Goal: Register for event/course

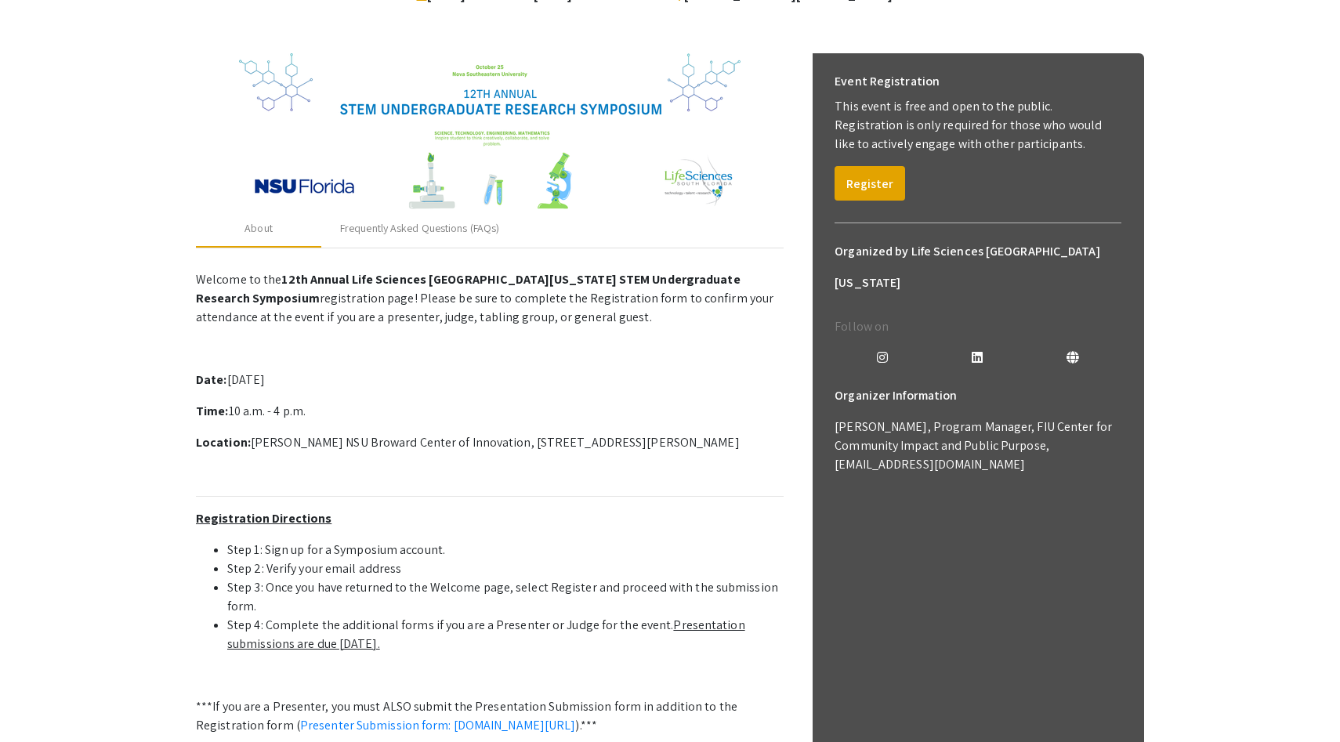
scroll to position [168, 0]
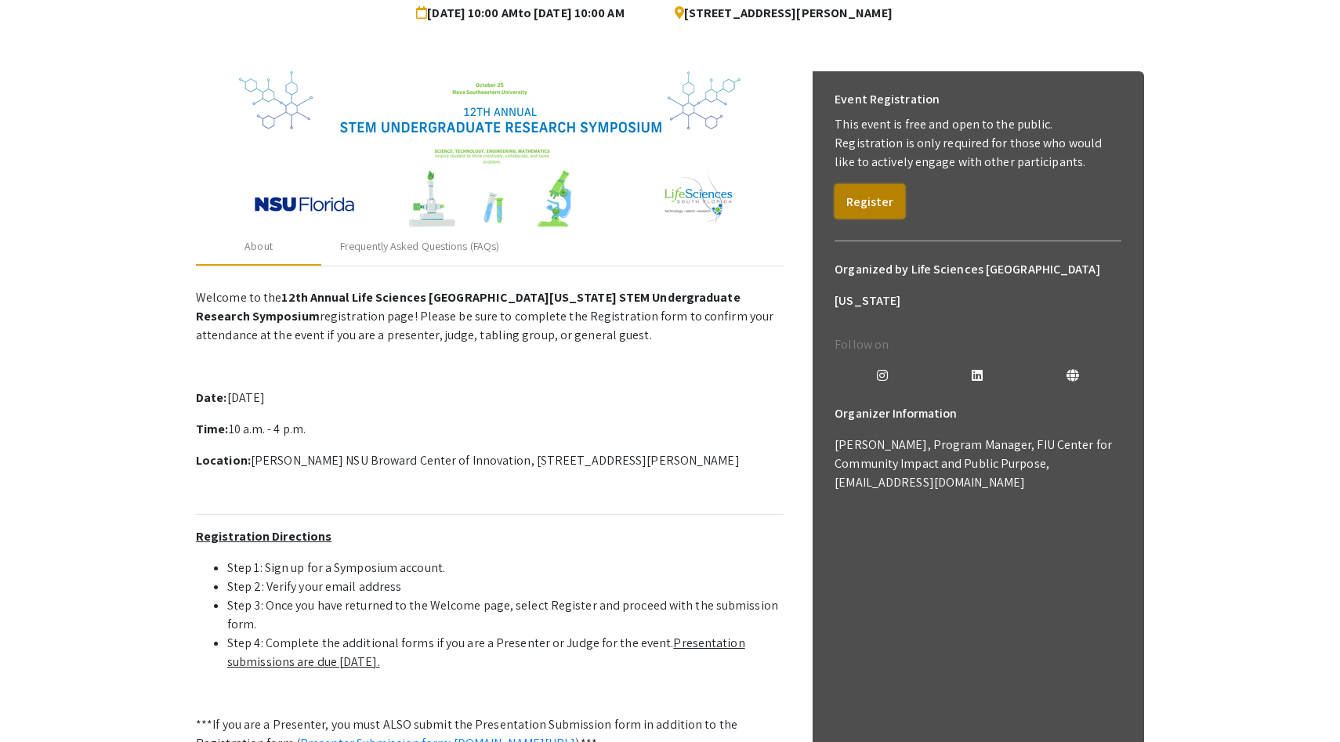
click at [857, 201] on button "Register" at bounding box center [870, 201] width 71 height 34
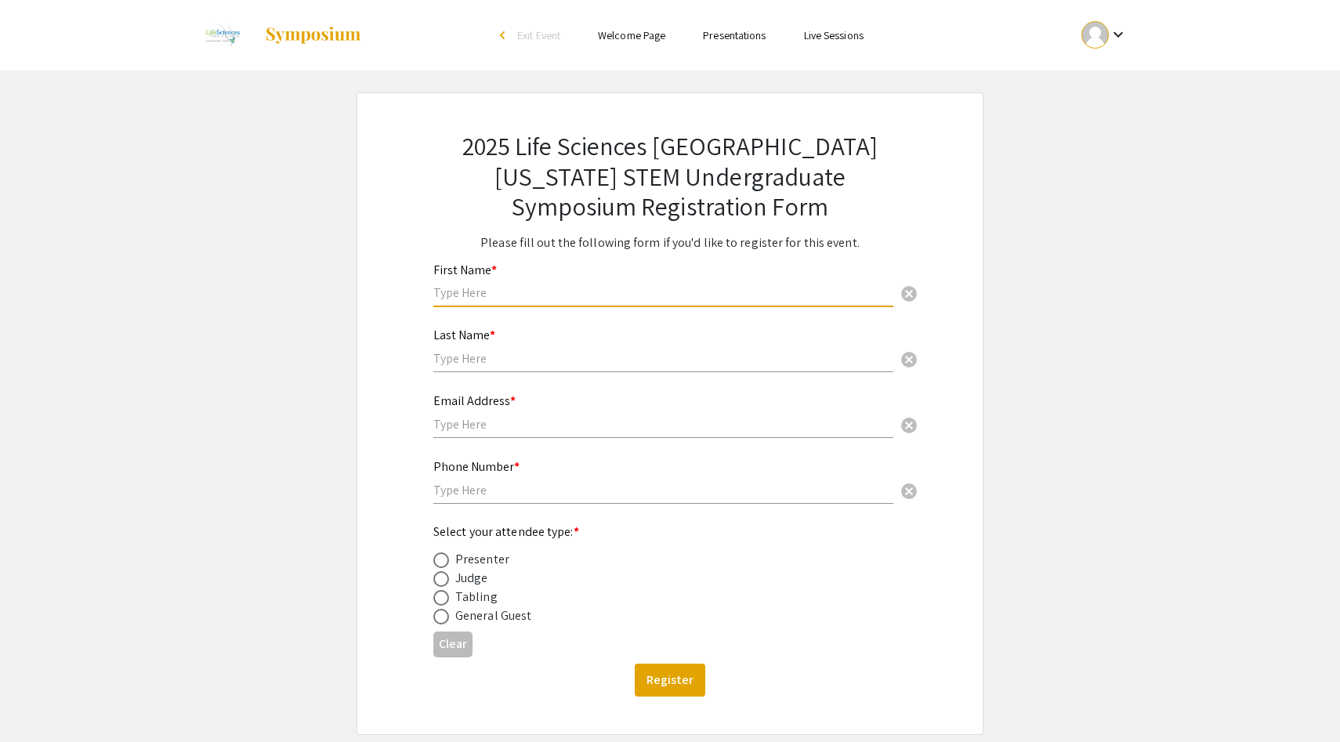
click at [511, 300] on input "text" at bounding box center [663, 292] width 460 height 16
type input "[PERSON_NAME]"
type input "3019062380"
click at [512, 443] on div "Email Address * cancel" at bounding box center [663, 416] width 460 height 75
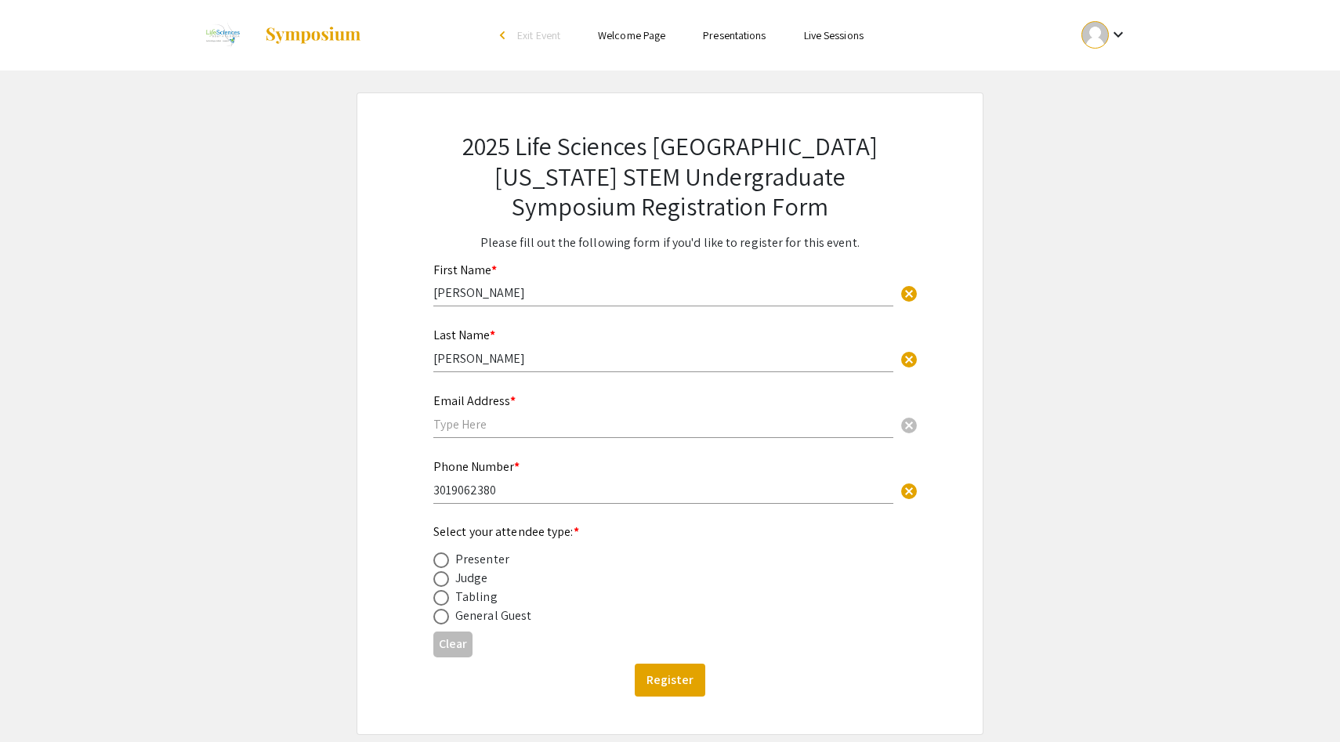
click at [516, 436] on div "Email Address * cancel" at bounding box center [663, 409] width 460 height 60
type input "[EMAIL_ADDRESS][DOMAIN_NAME]"
click at [416, 411] on div "2025 Life Sciences South Florida STEM Undergraduate Symposium Registration Form…" at bounding box center [670, 413] width 549 height 640
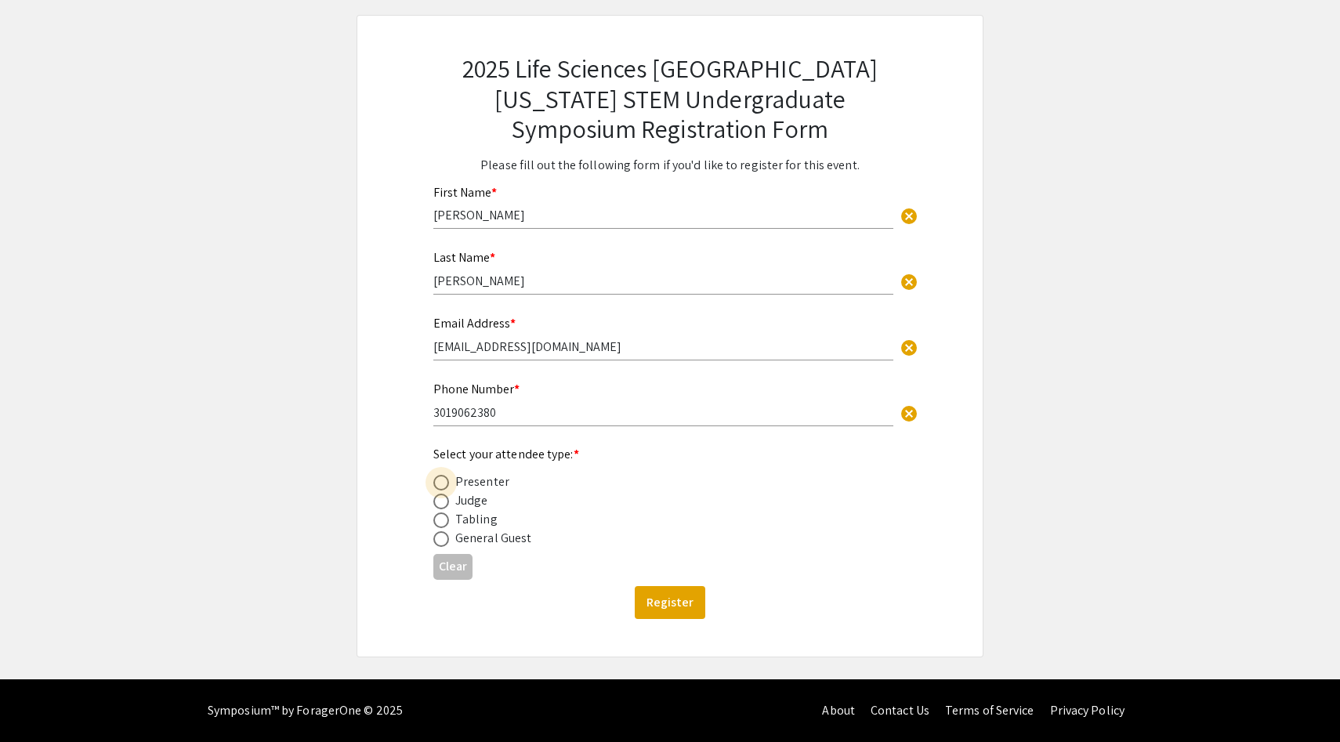
click at [446, 488] on span at bounding box center [441, 483] width 16 height 16
click at [446, 488] on input "radio" at bounding box center [441, 483] width 16 height 16
radio input "true"
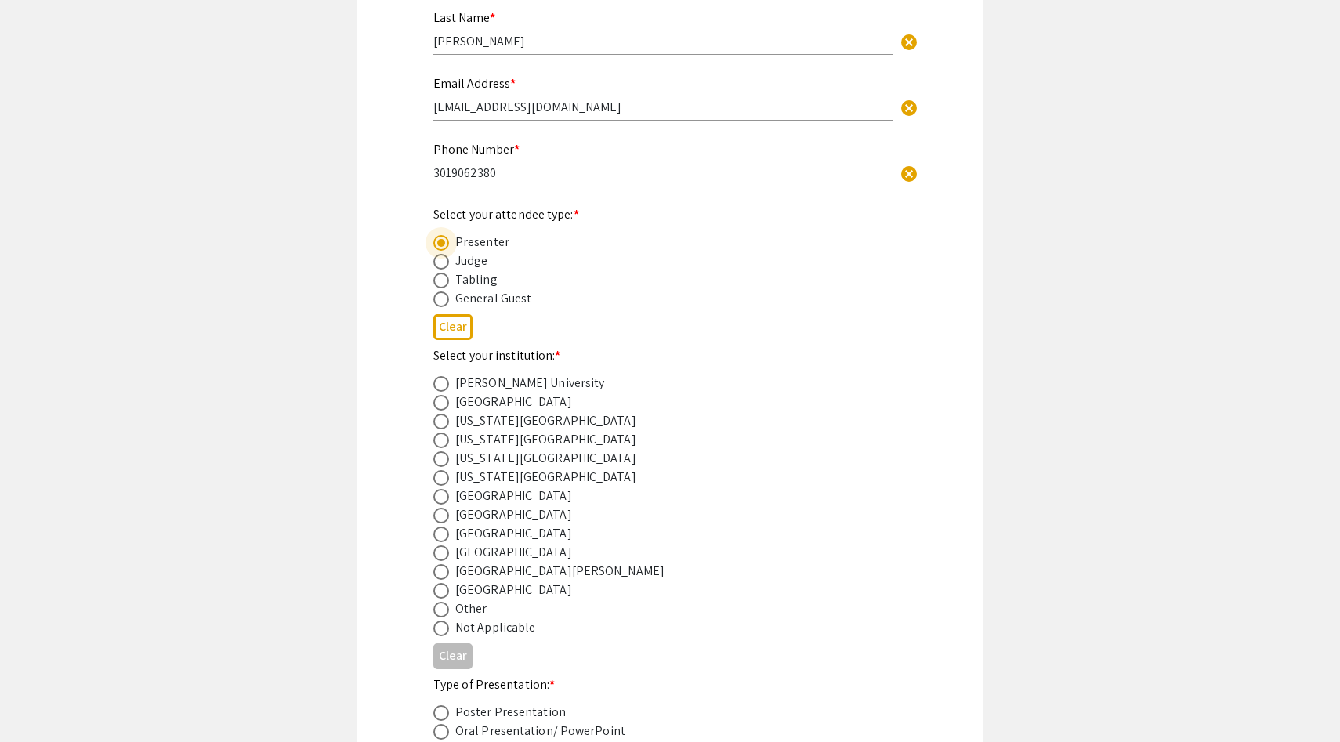
scroll to position [328, 0]
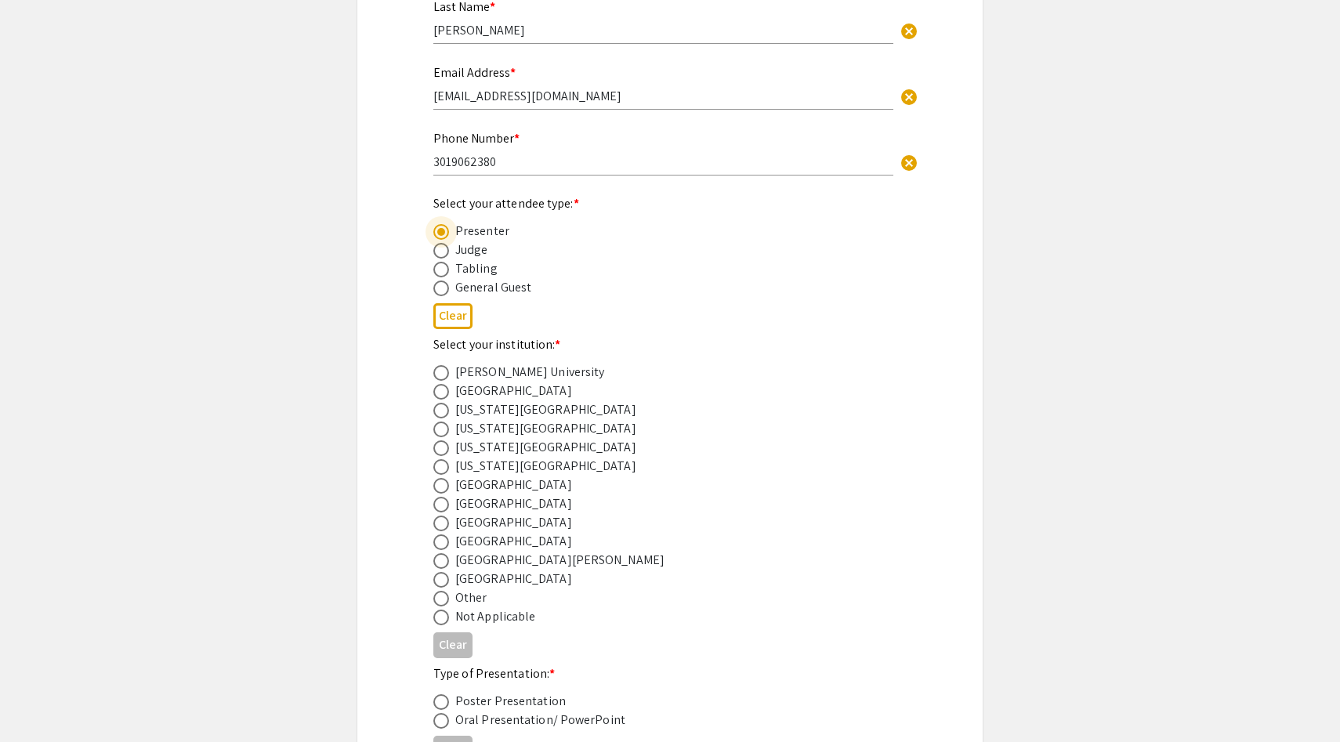
click at [473, 582] on div "[GEOGRAPHIC_DATA]" at bounding box center [513, 579] width 117 height 19
click at [444, 581] on span at bounding box center [441, 580] width 16 height 16
click at [444, 581] on input "radio" at bounding box center [441, 580] width 16 height 16
radio input "true"
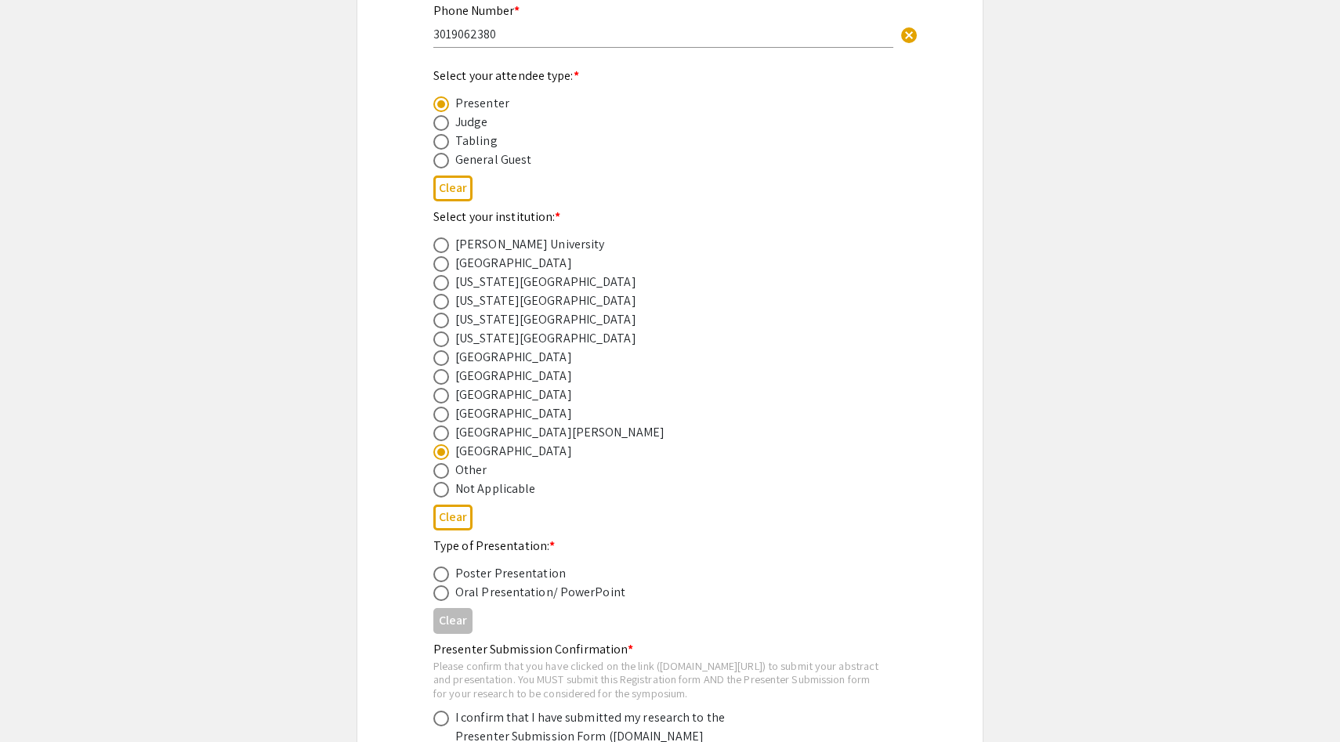
scroll to position [458, 0]
click at [445, 580] on span at bounding box center [441, 573] width 16 height 16
click at [445, 580] on input "radio" at bounding box center [441, 573] width 16 height 16
radio input "true"
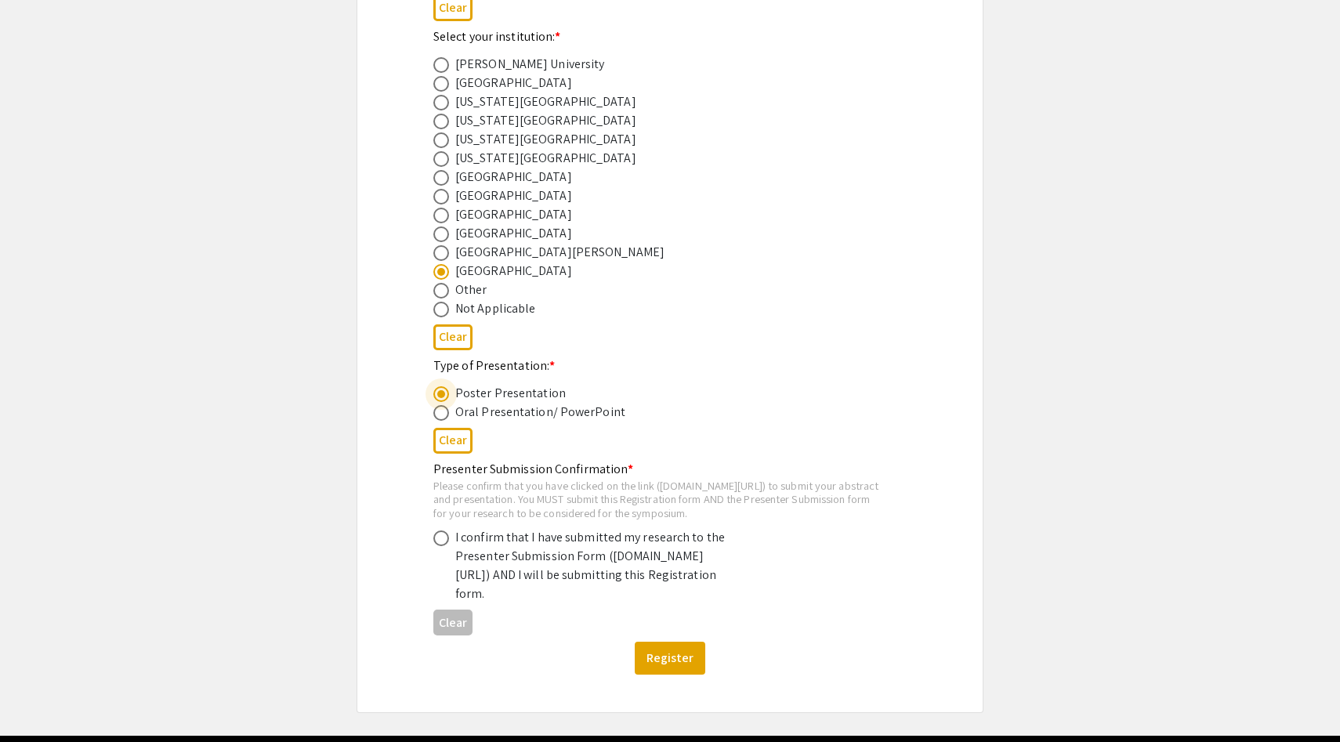
scroll to position [646, 0]
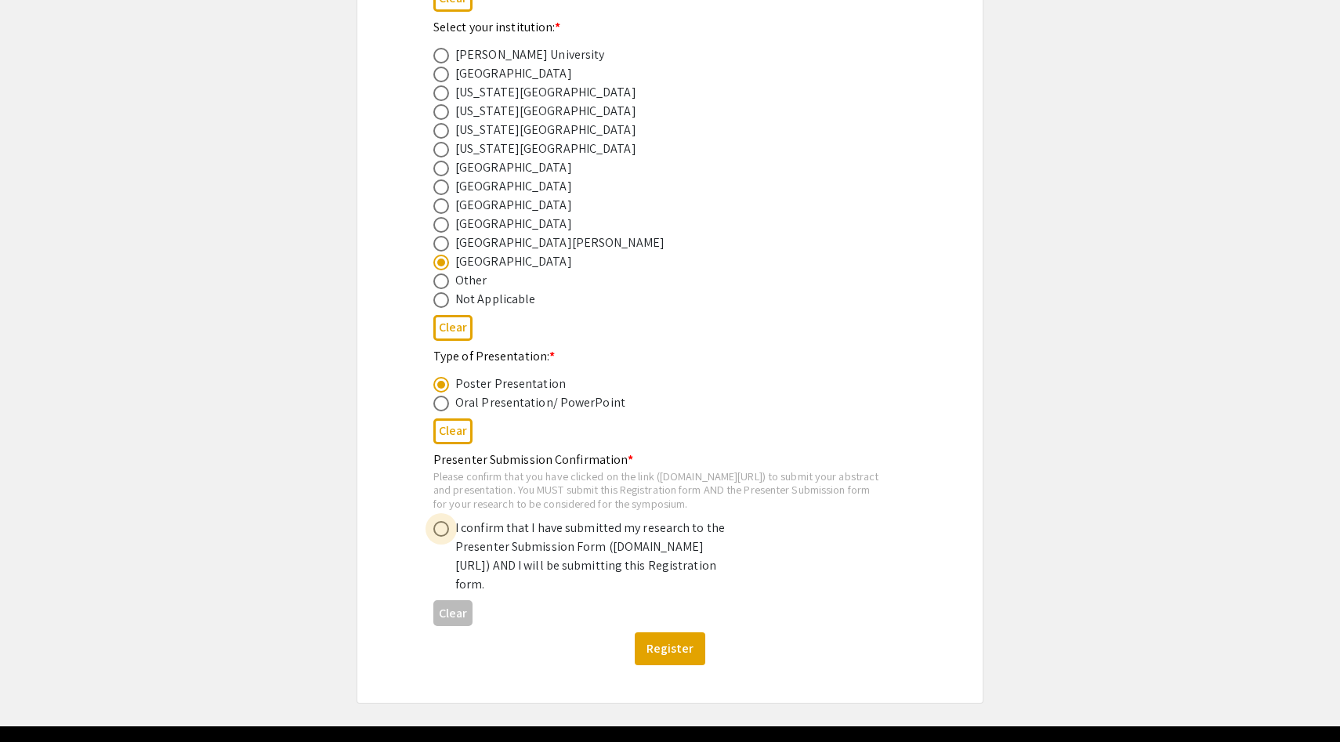
click at [443, 537] on span at bounding box center [441, 529] width 16 height 16
click at [443, 537] on input "radio" at bounding box center [441, 529] width 16 height 16
radio input "true"
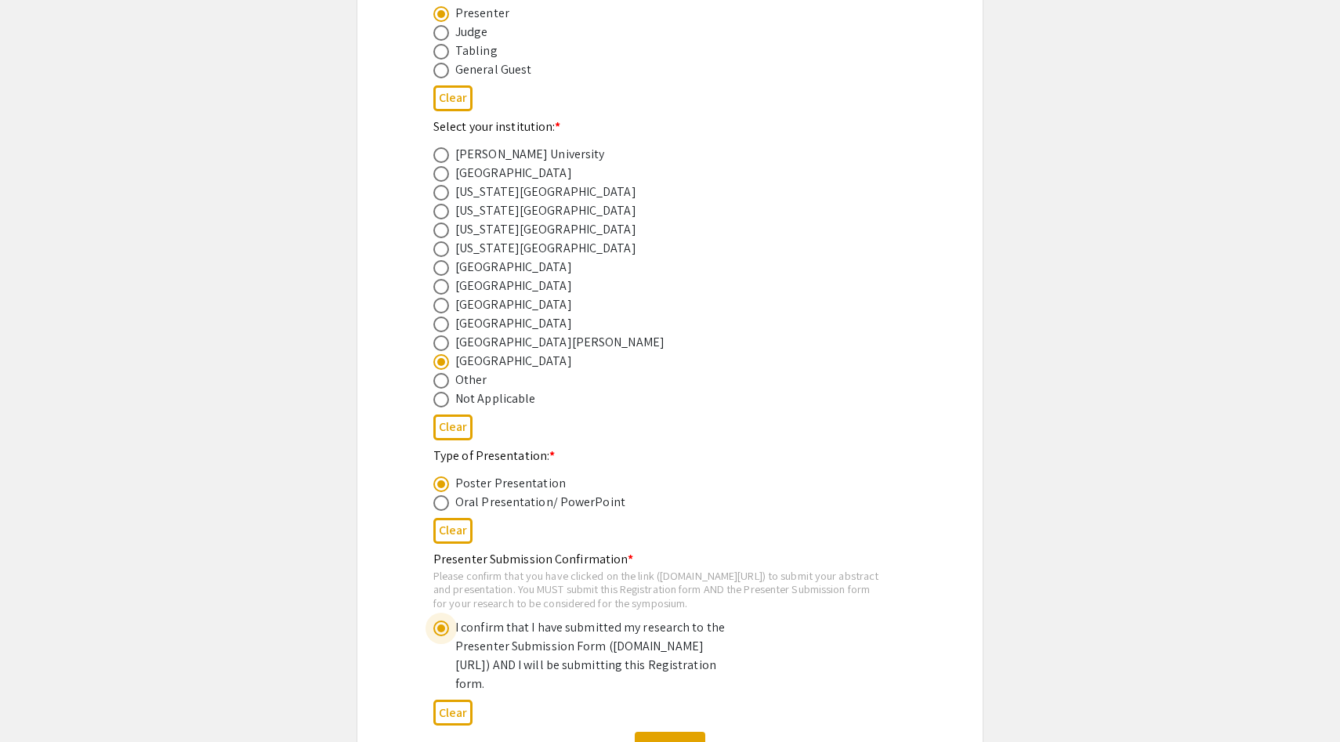
scroll to position [729, 0]
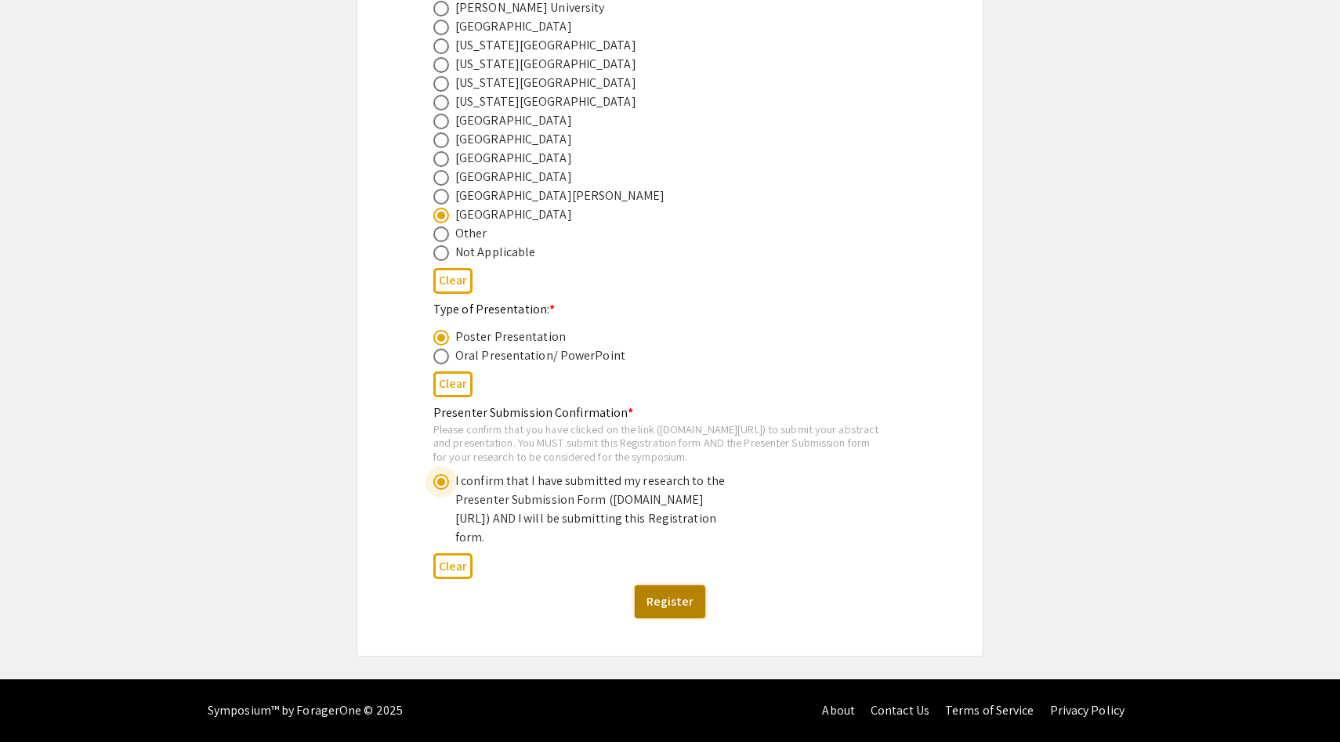
click at [680, 593] on button "Register" at bounding box center [670, 601] width 71 height 33
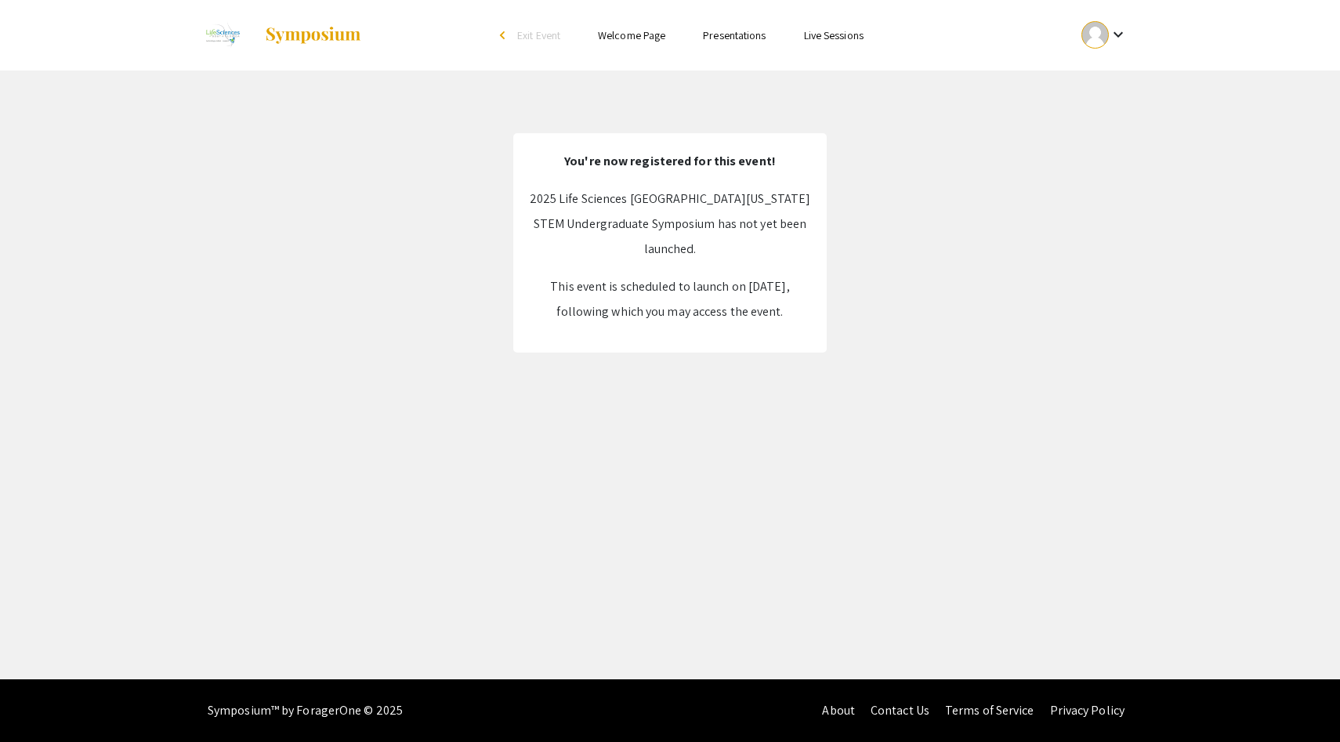
click at [1115, 36] on mat-icon "keyboard_arrow_down" at bounding box center [1118, 34] width 19 height 19
click at [1113, 107] on button "My Submissions" at bounding box center [1113, 115] width 96 height 38
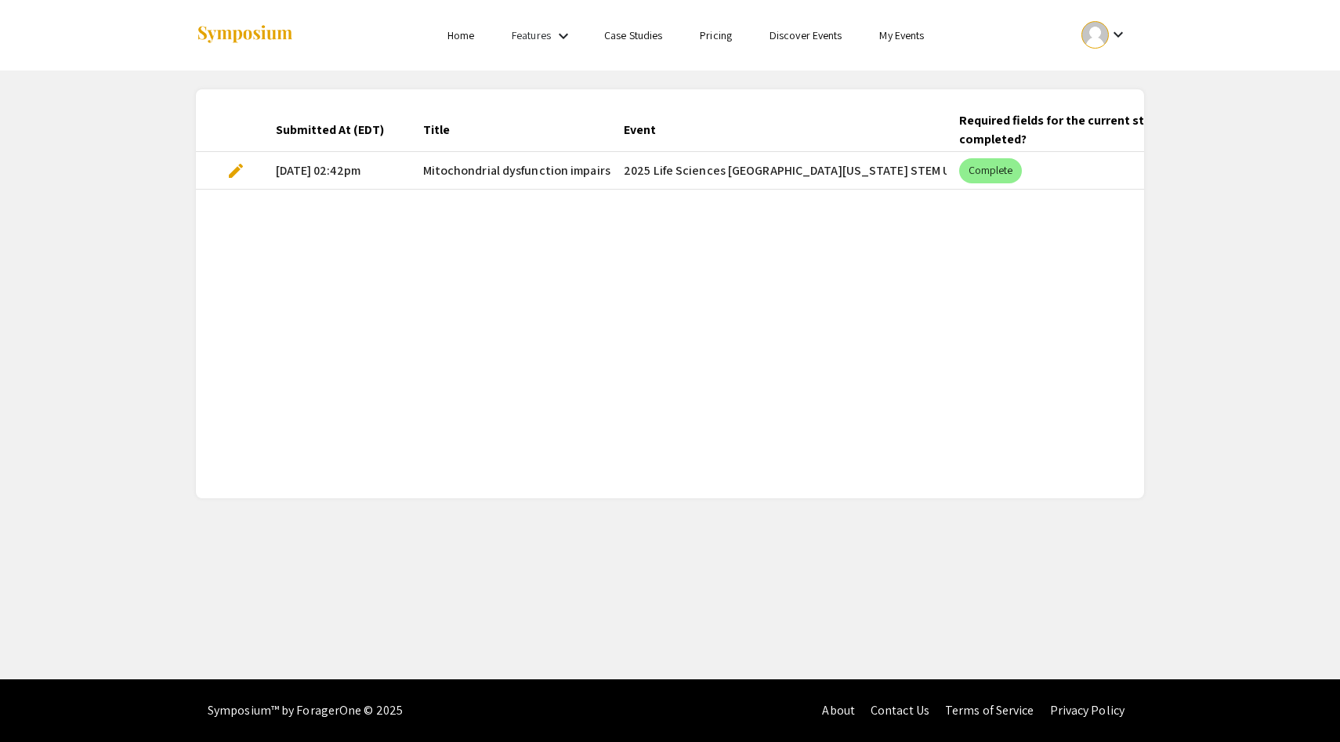
click at [791, 219] on div "Submitted At (EDT) Title Event Required fields for the current stage completed?…" at bounding box center [670, 293] width 948 height 371
click at [527, 174] on span "Mitochondrial dysfunction impairs cutaneous healing in multiple models of skin …" at bounding box center [656, 170] width 467 height 19
click at [310, 170] on mat-cell "[DATE] 02:42pm" at bounding box center [336, 171] width 147 height 38
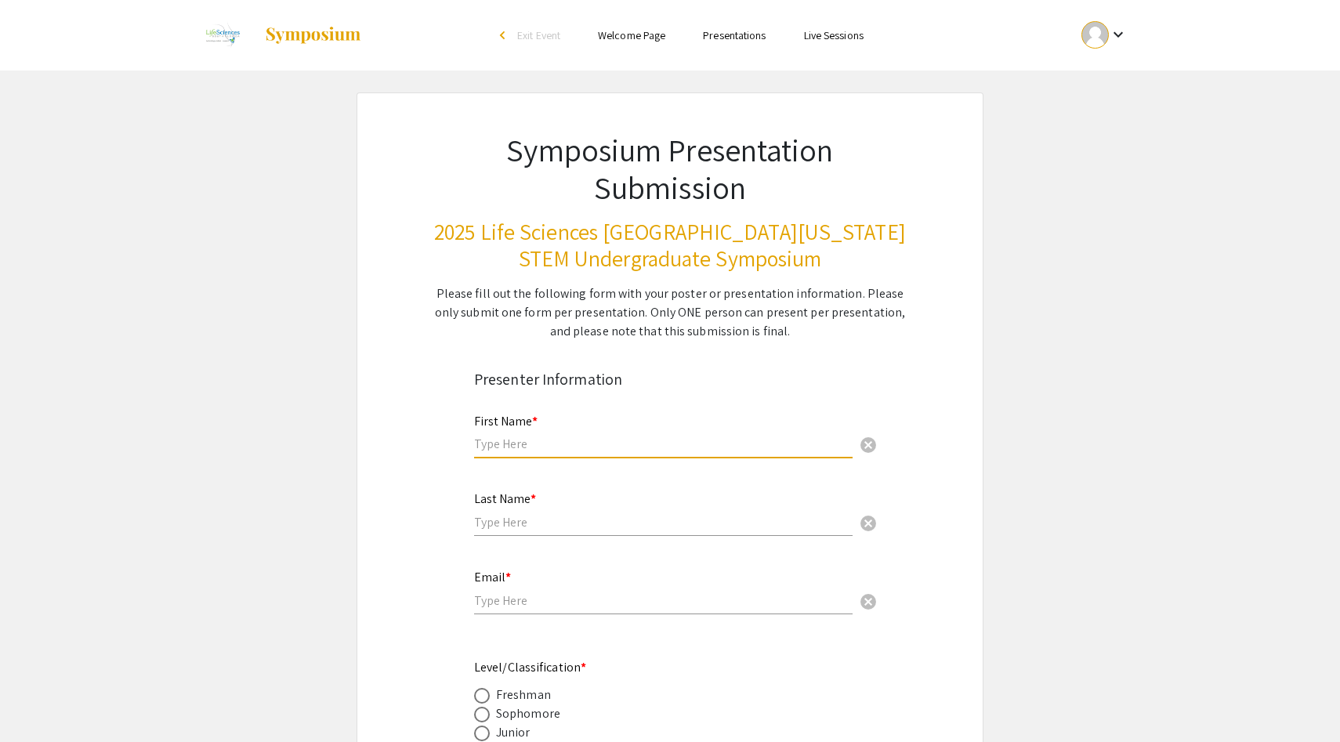
click at [585, 450] on input "text" at bounding box center [663, 444] width 379 height 16
type input "[PERSON_NAME]"
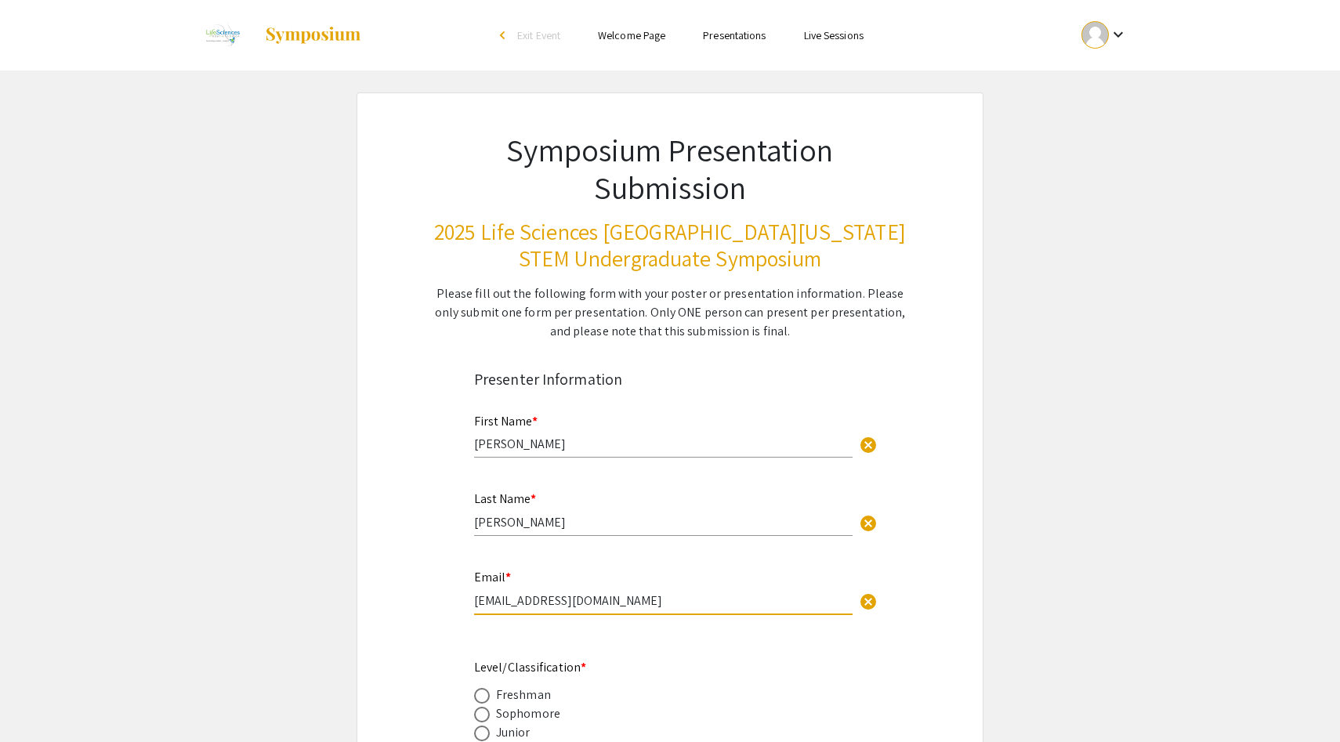
drag, startPoint x: 608, startPoint y: 606, endPoint x: 219, endPoint y: 606, distance: 388.7
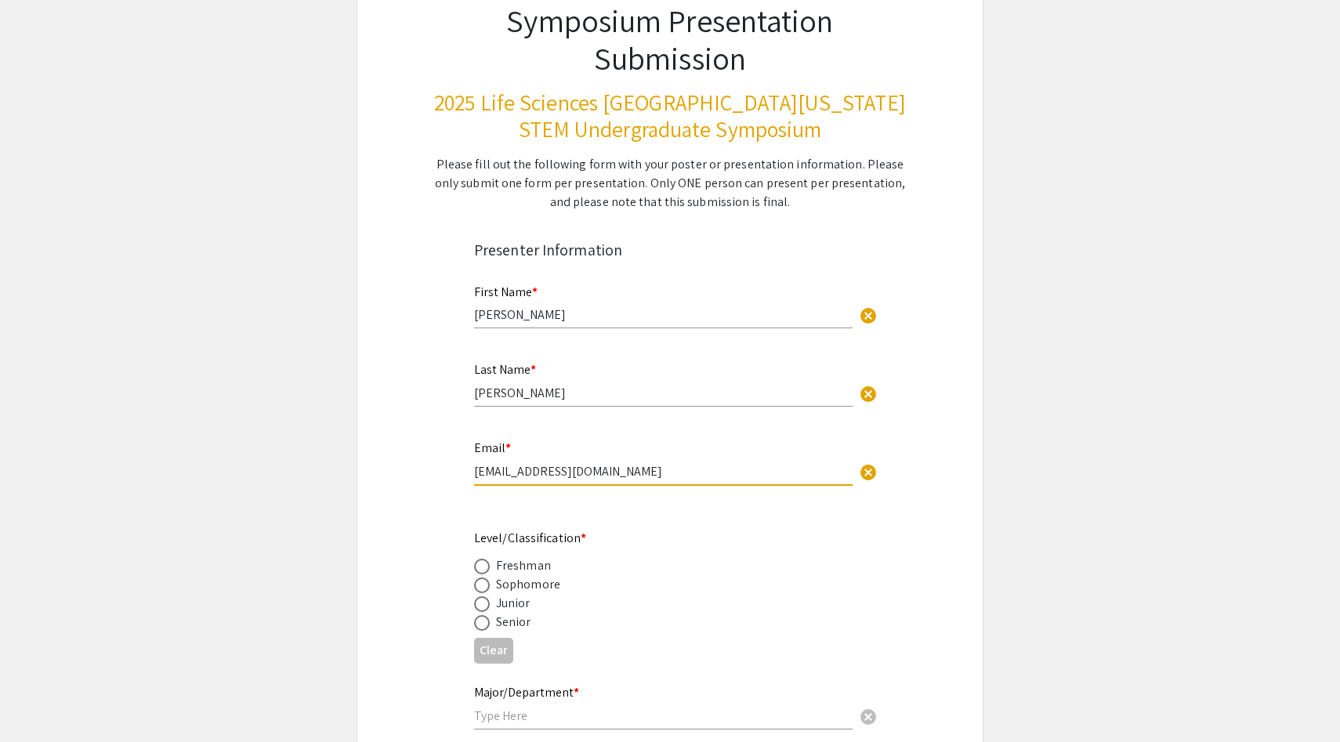
scroll to position [147, 0]
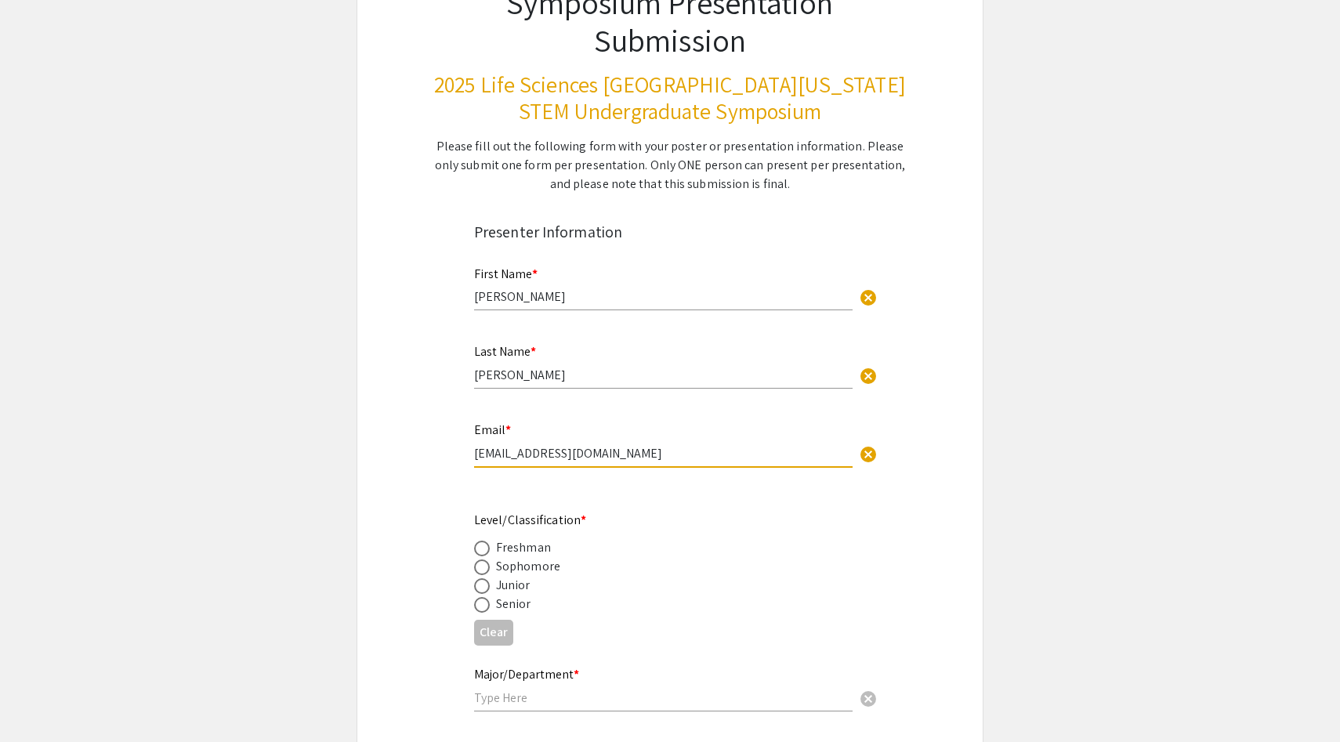
type input "[EMAIL_ADDRESS][DOMAIN_NAME]"
click at [488, 607] on span at bounding box center [482, 605] width 16 height 16
click at [488, 607] on input "radio" at bounding box center [482, 605] width 16 height 16
radio input "true"
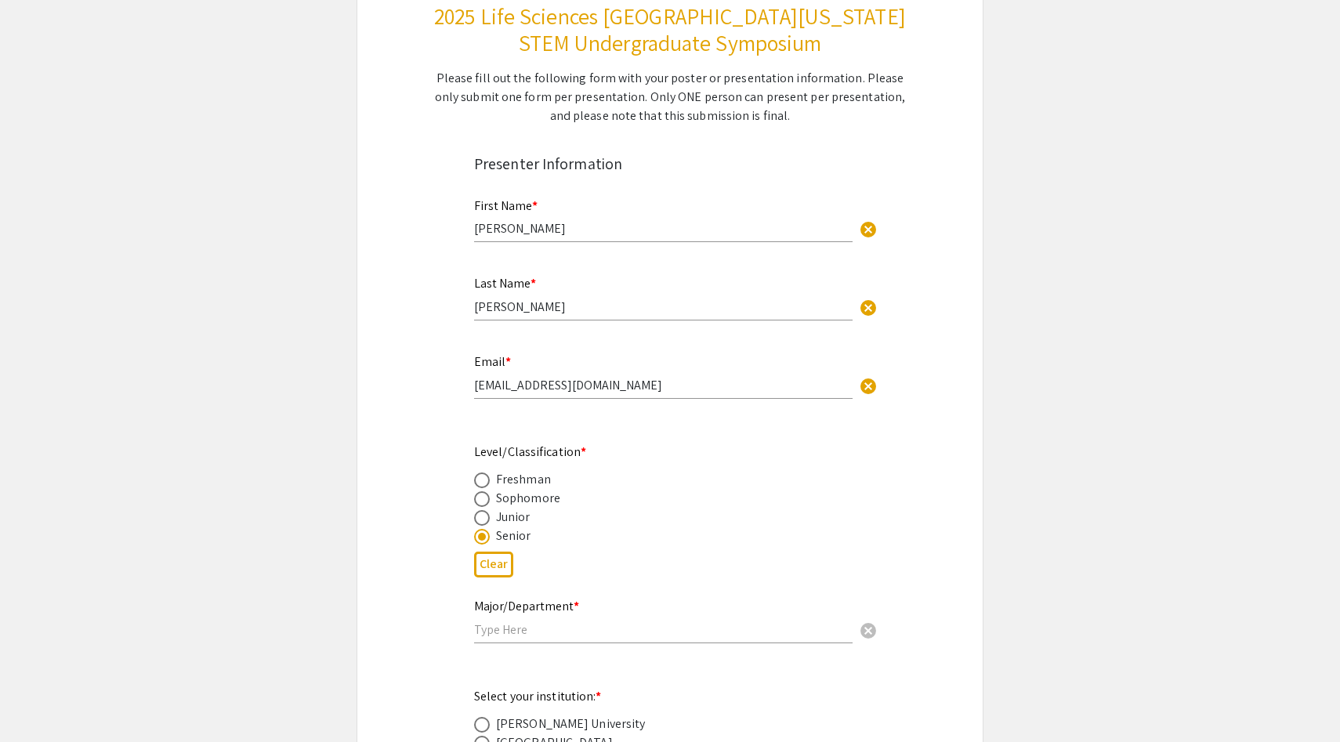
scroll to position [266, 0]
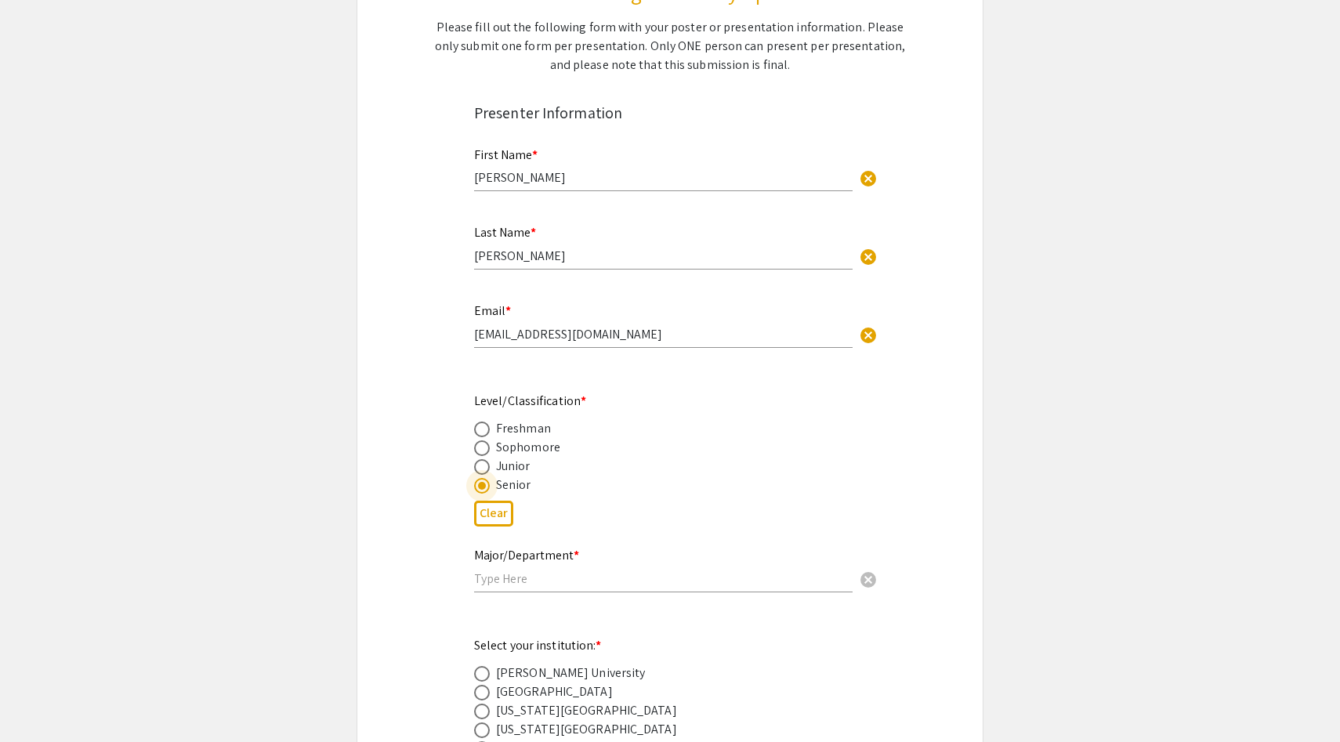
click at [507, 580] on input "text" at bounding box center [663, 579] width 379 height 16
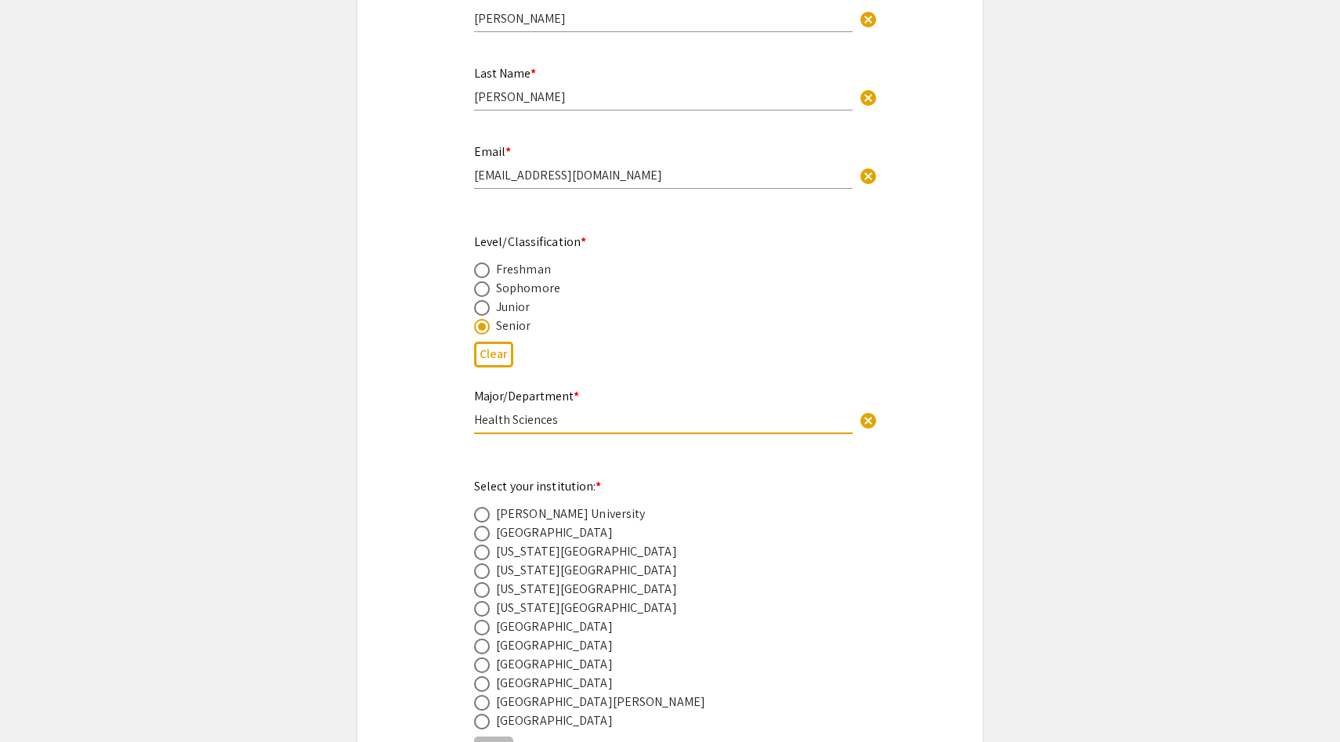
type input "Health Sciences"
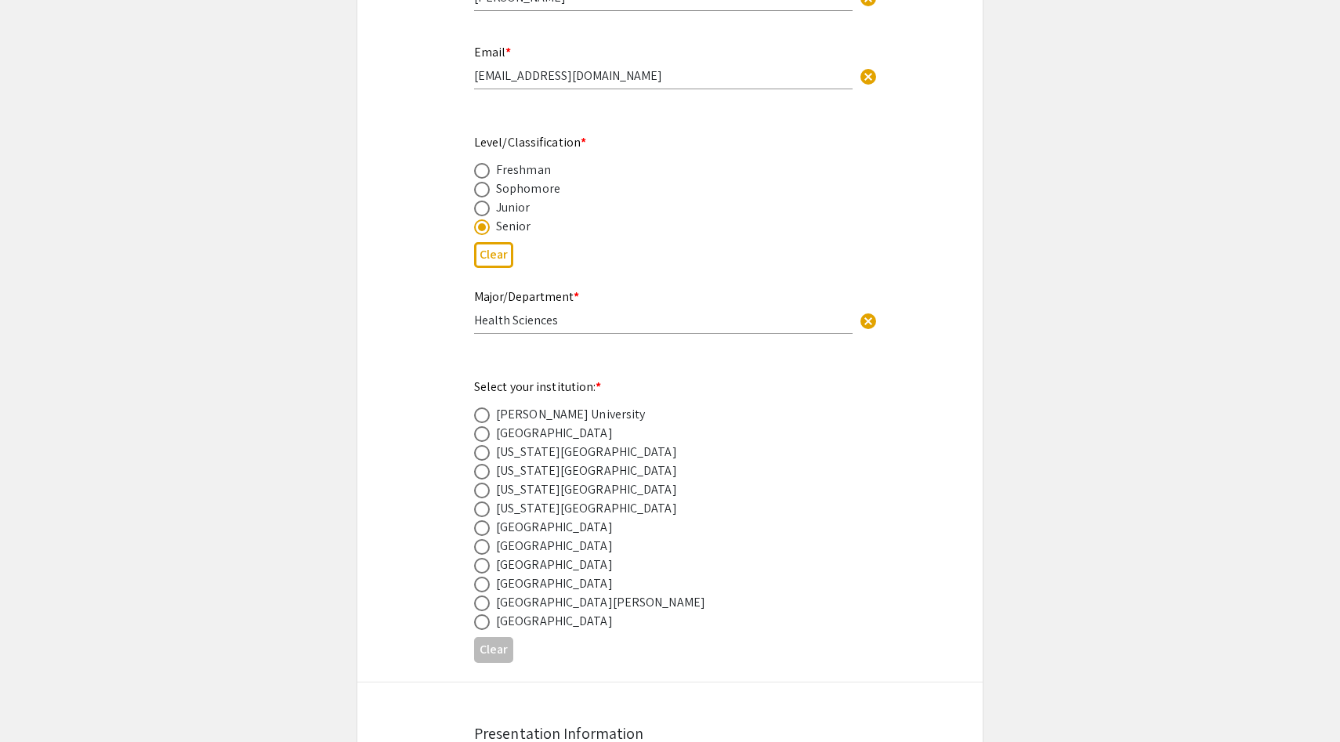
scroll to position [556, 0]
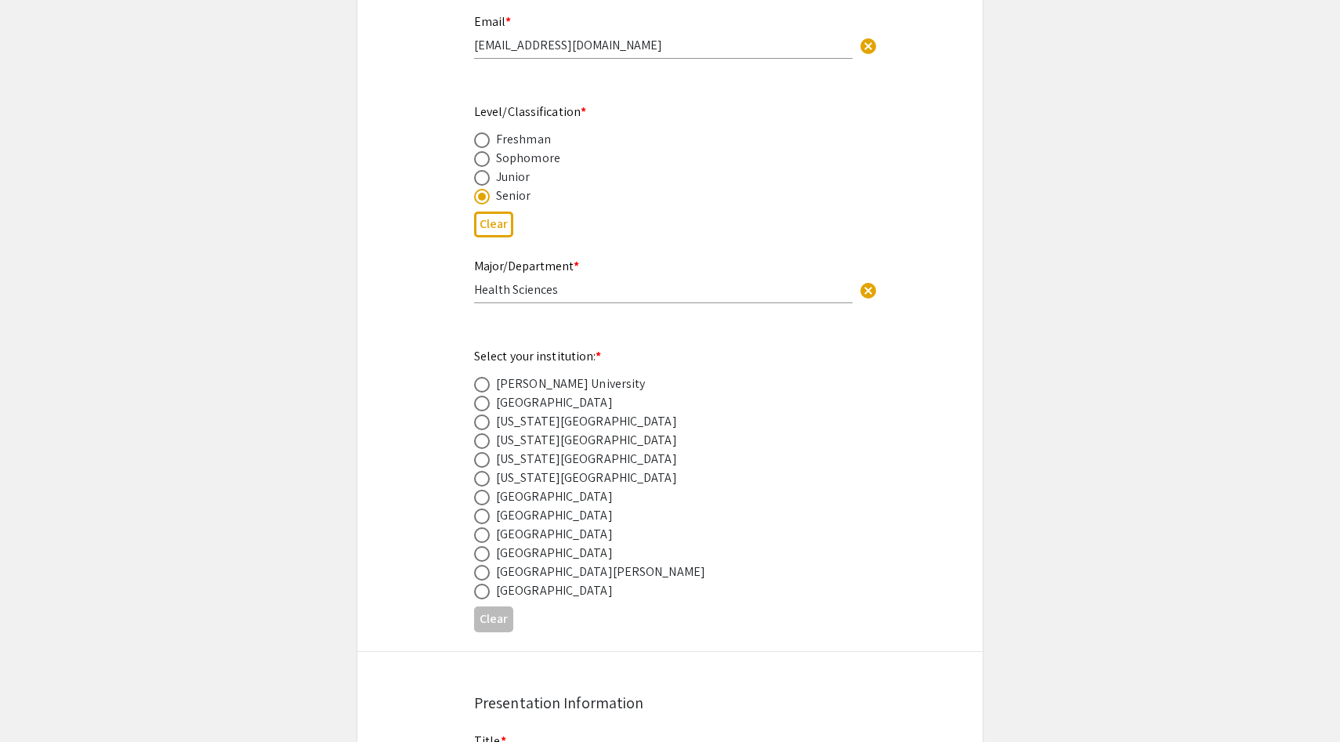
click at [531, 589] on div "[GEOGRAPHIC_DATA]" at bounding box center [554, 590] width 117 height 19
click at [490, 589] on label at bounding box center [485, 592] width 22 height 16
click at [490, 589] on input "radio" at bounding box center [482, 592] width 16 height 16
radio input "true"
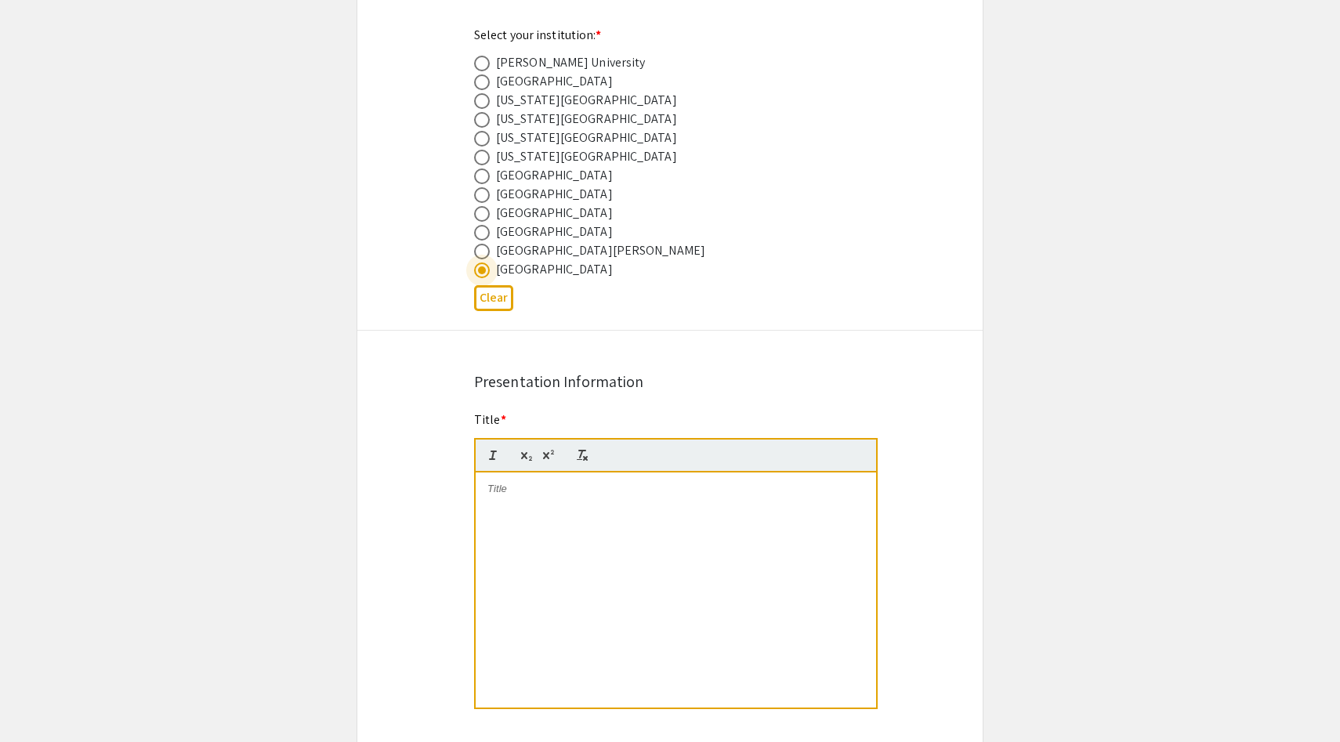
scroll to position [947, 0]
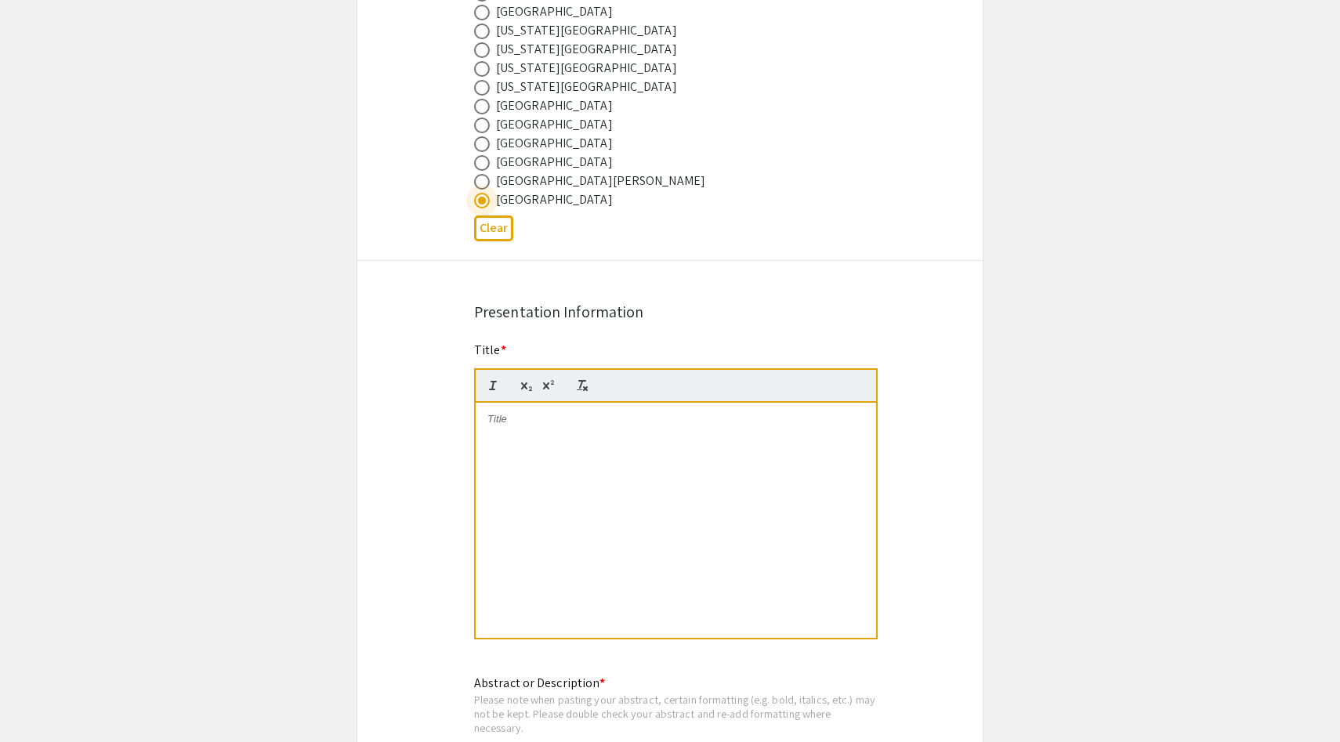
click at [516, 486] on div at bounding box center [676, 520] width 400 height 235
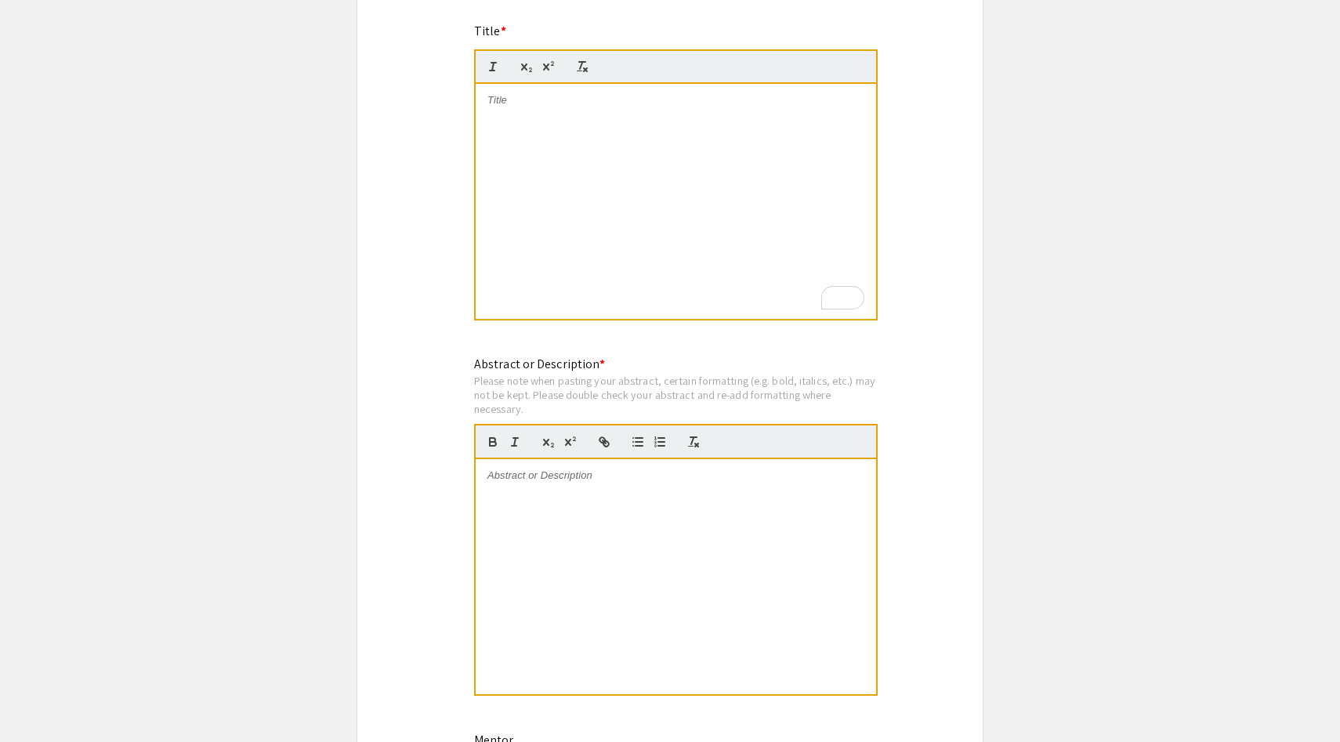
scroll to position [1264, 0]
click at [536, 121] on div "To enrich screen reader interactions, please activate Accessibility in Grammarl…" at bounding box center [676, 202] width 400 height 235
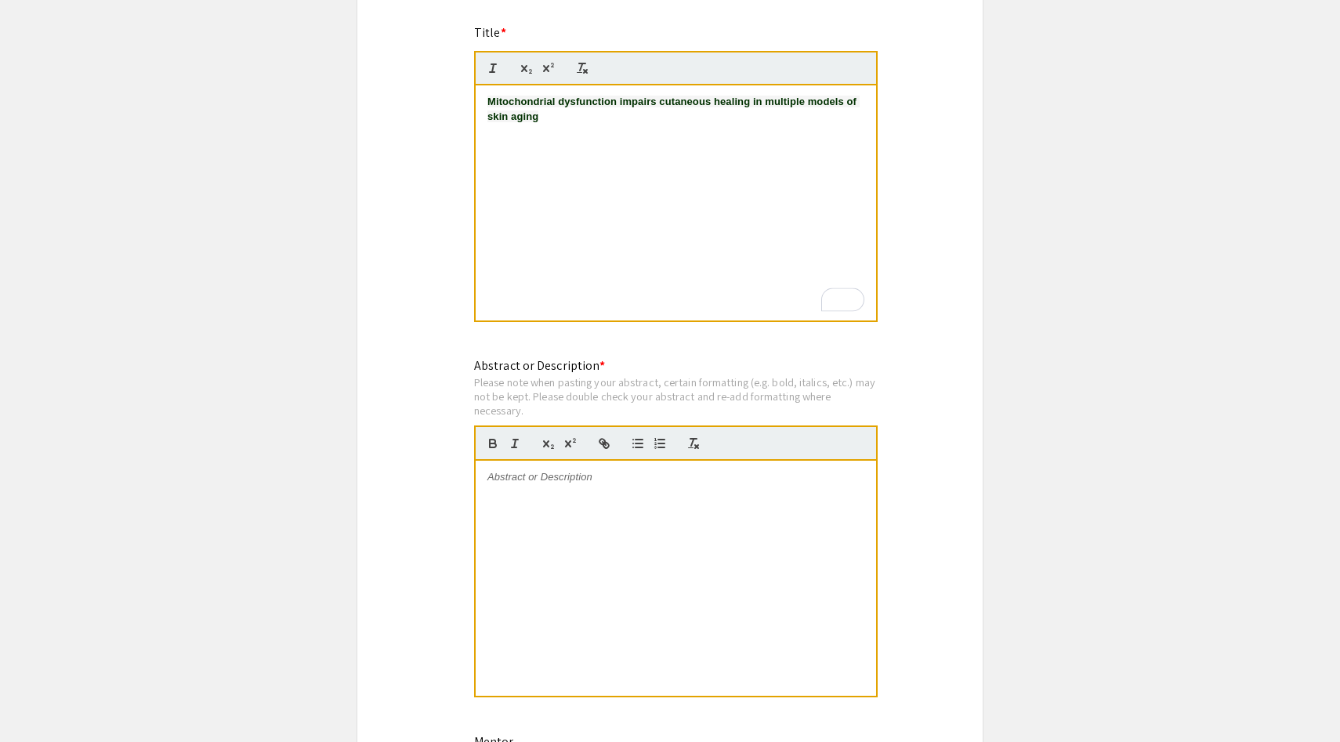
drag, startPoint x: 487, startPoint y: 119, endPoint x: 433, endPoint y: 110, distance: 55.7
click at [433, 110] on div "Symposium Presentation Submission 2025 Life Sciences South Florida STEM Undergr…" at bounding box center [670, 242] width 627 height 2828
click at [589, 135] on div "Mitochondrial dysfunction impairs cutaneous healing in multiple models of skin …" at bounding box center [676, 202] width 400 height 235
click at [478, 151] on div "Mitochondrial dysfunction impairs cutaneous healing in multiple models of skin …" at bounding box center [676, 202] width 400 height 235
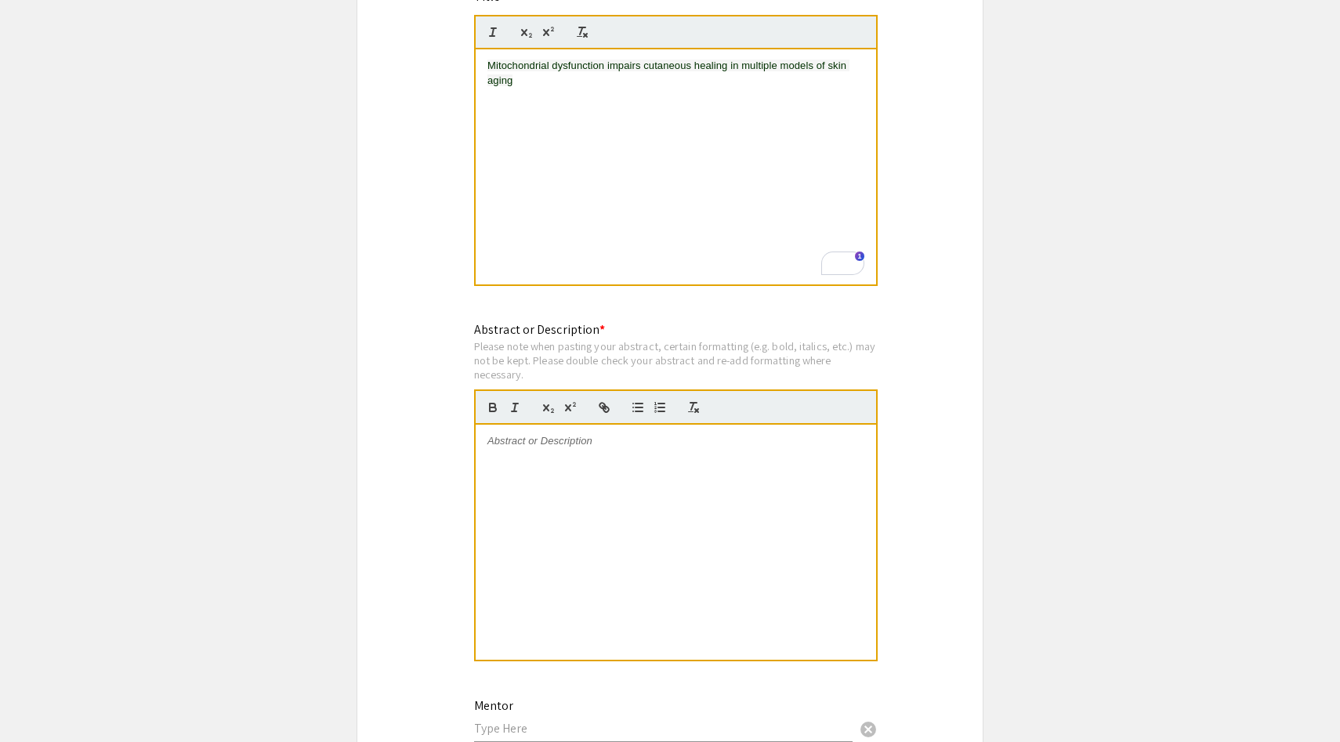
scroll to position [1303, 0]
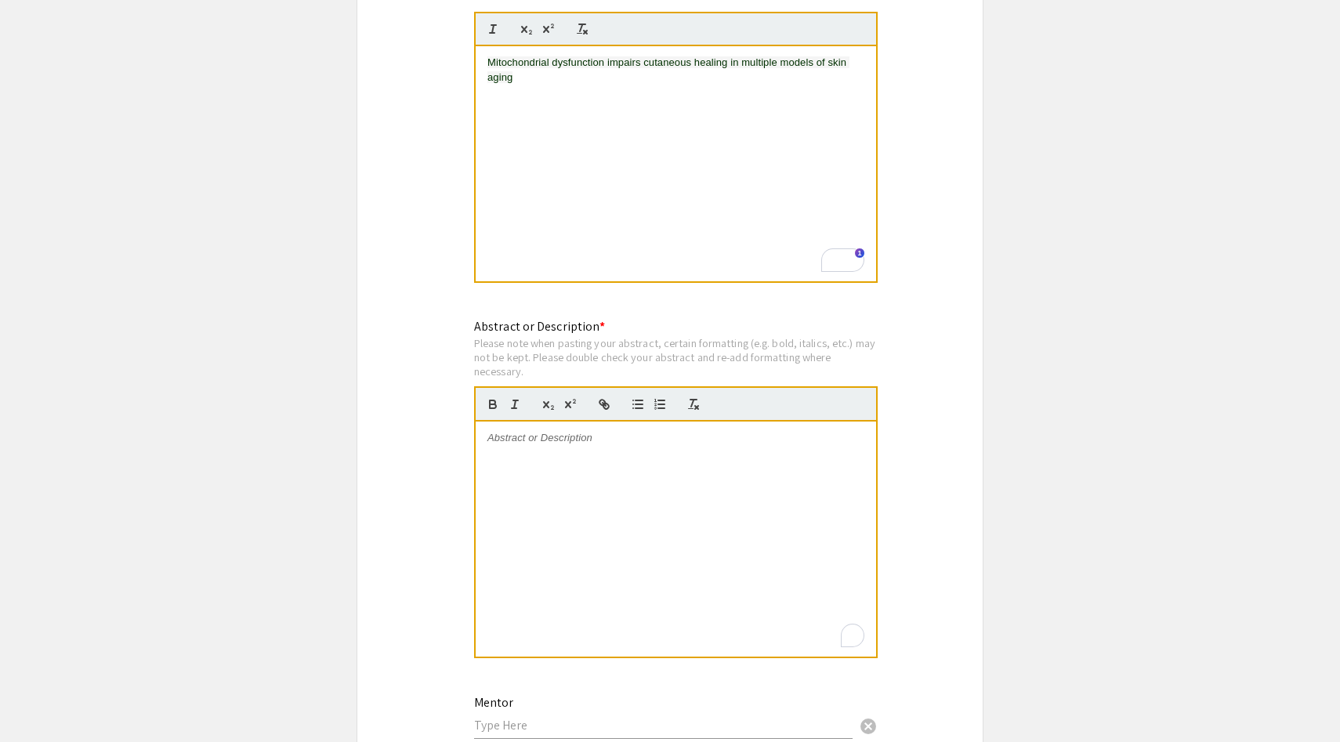
click at [602, 498] on div "To enrich screen reader interactions, please activate Accessibility in Grammarl…" at bounding box center [676, 539] width 400 height 235
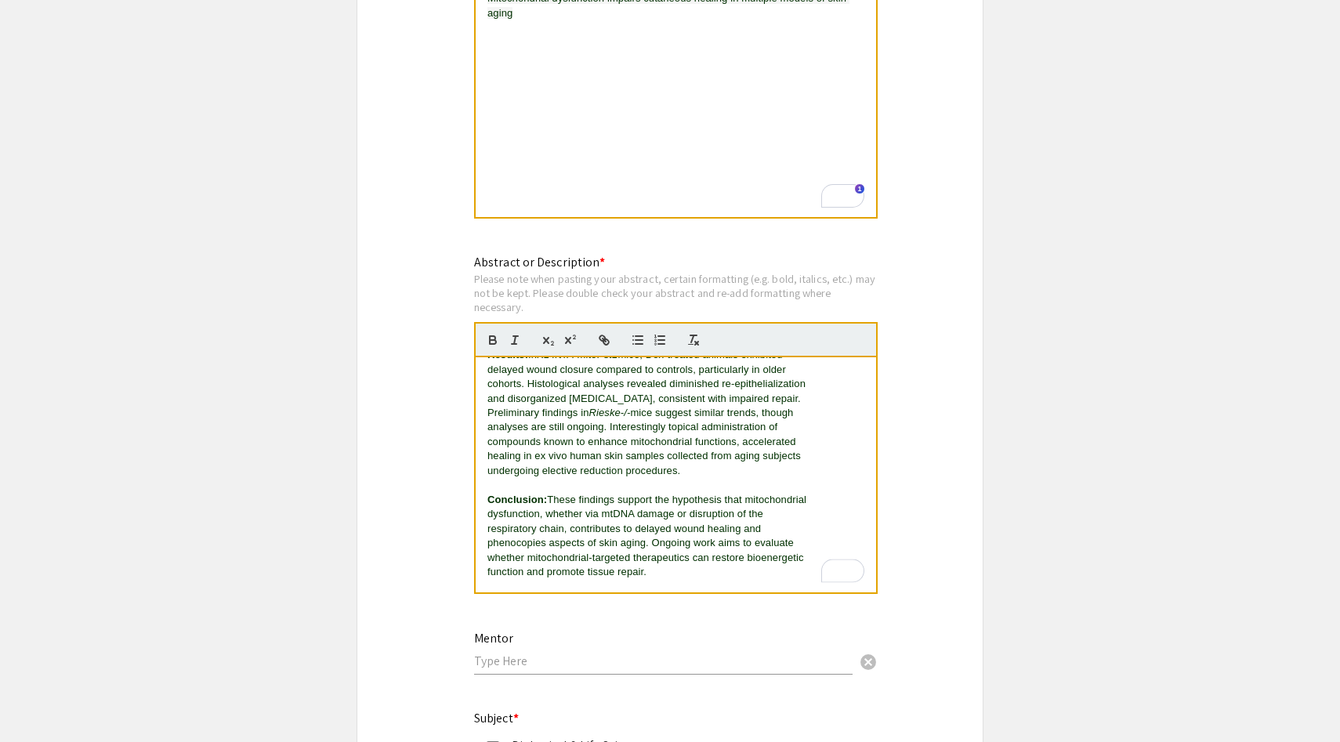
scroll to position [0, 0]
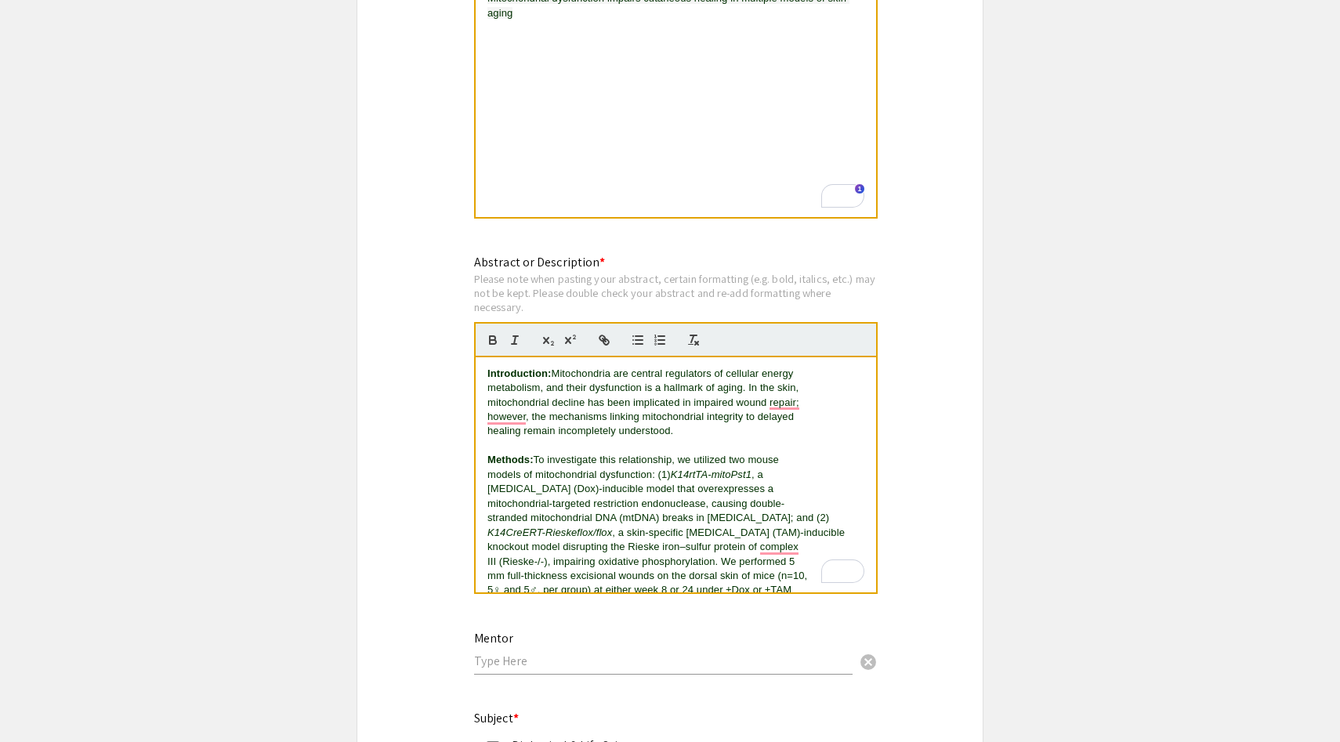
drag, startPoint x: 557, startPoint y: 377, endPoint x: 458, endPoint y: 372, distance: 98.9
click at [458, 373] on div "Symposium Presentation Submission 2025 Life Sciences South Florida STEM Undergr…" at bounding box center [670, 139] width 627 height 2828
drag, startPoint x: 537, startPoint y: 464, endPoint x: 433, endPoint y: 464, distance: 104.2
click at [433, 464] on div "Symposium Presentation Submission 2025 Life Sciences South Florida STEM Undergr…" at bounding box center [670, 139] width 627 height 2828
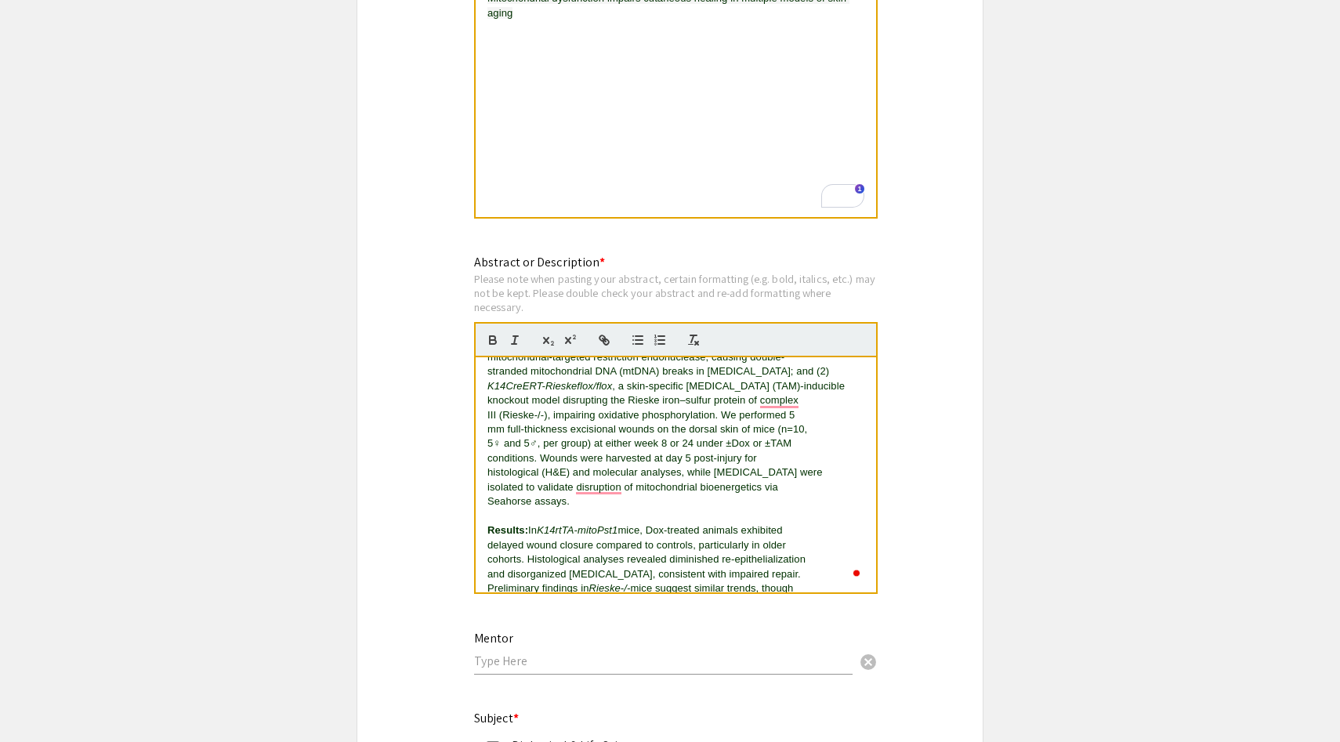
scroll to position [160, 0]
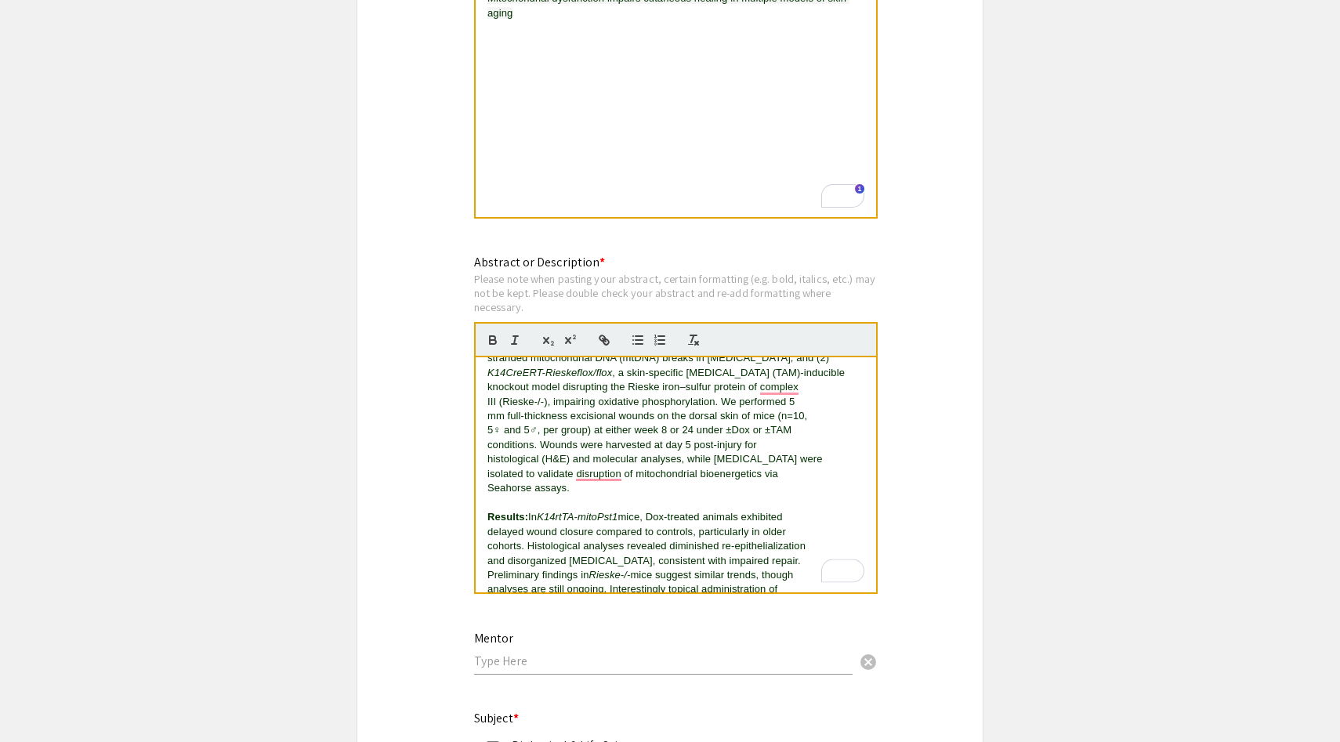
click at [533, 523] on span "In" at bounding box center [532, 517] width 9 height 12
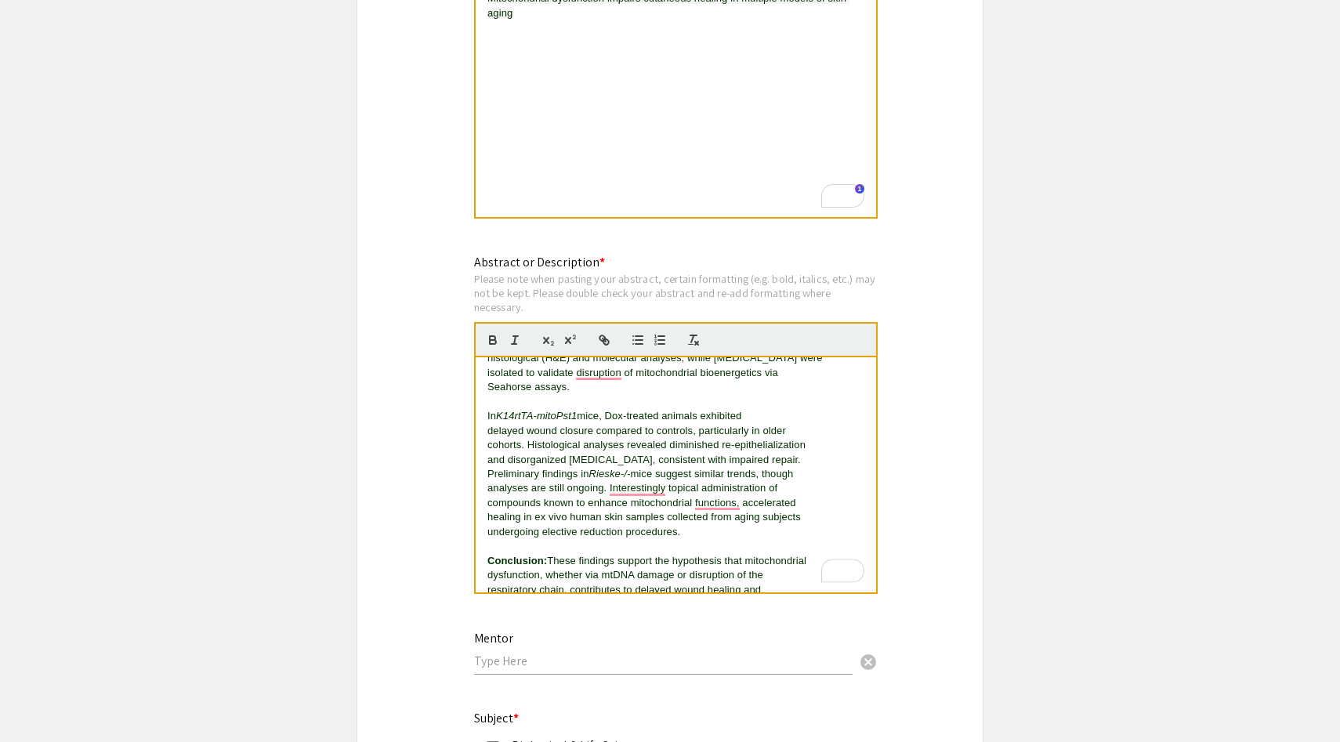
scroll to position [333, 0]
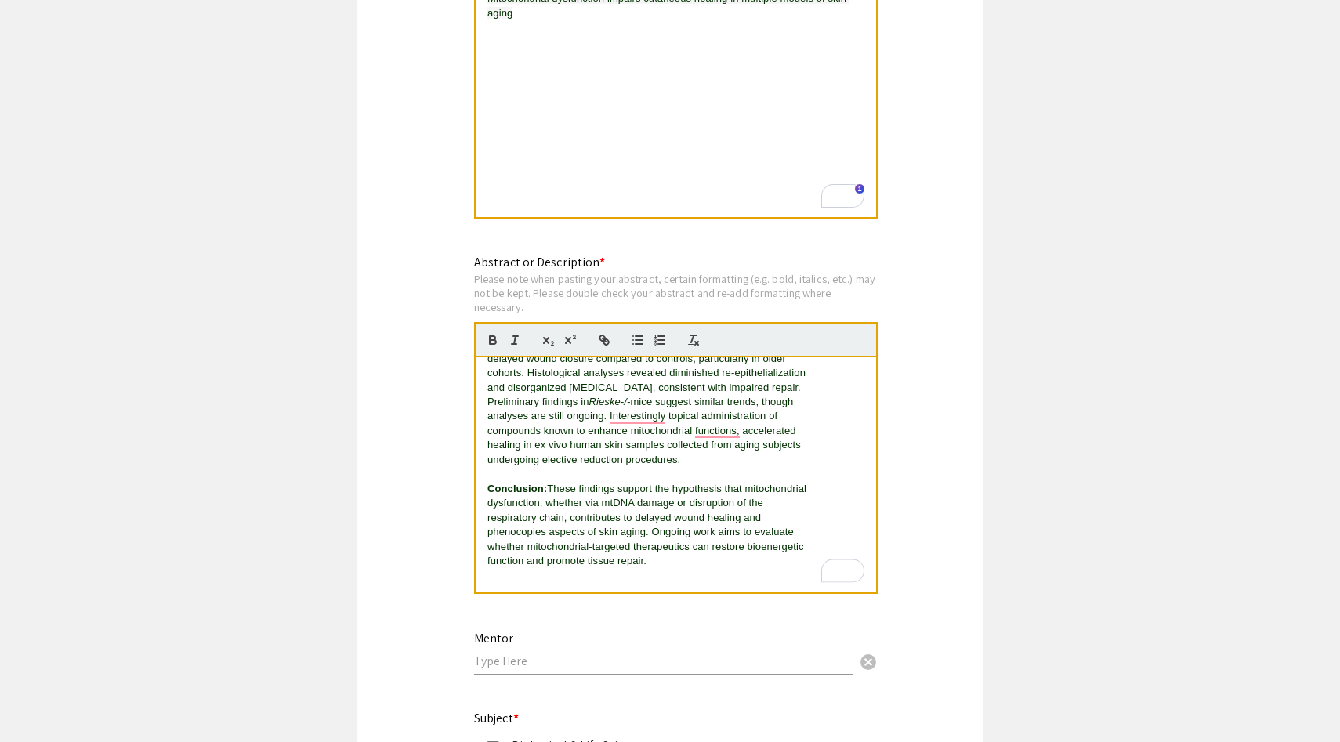
drag, startPoint x: 552, startPoint y: 491, endPoint x: 460, endPoint y: 491, distance: 91.7
click at [460, 491] on div "Symposium Presentation Submission 2025 Life Sciences South Florida STEM Undergr…" at bounding box center [670, 139] width 627 height 2828
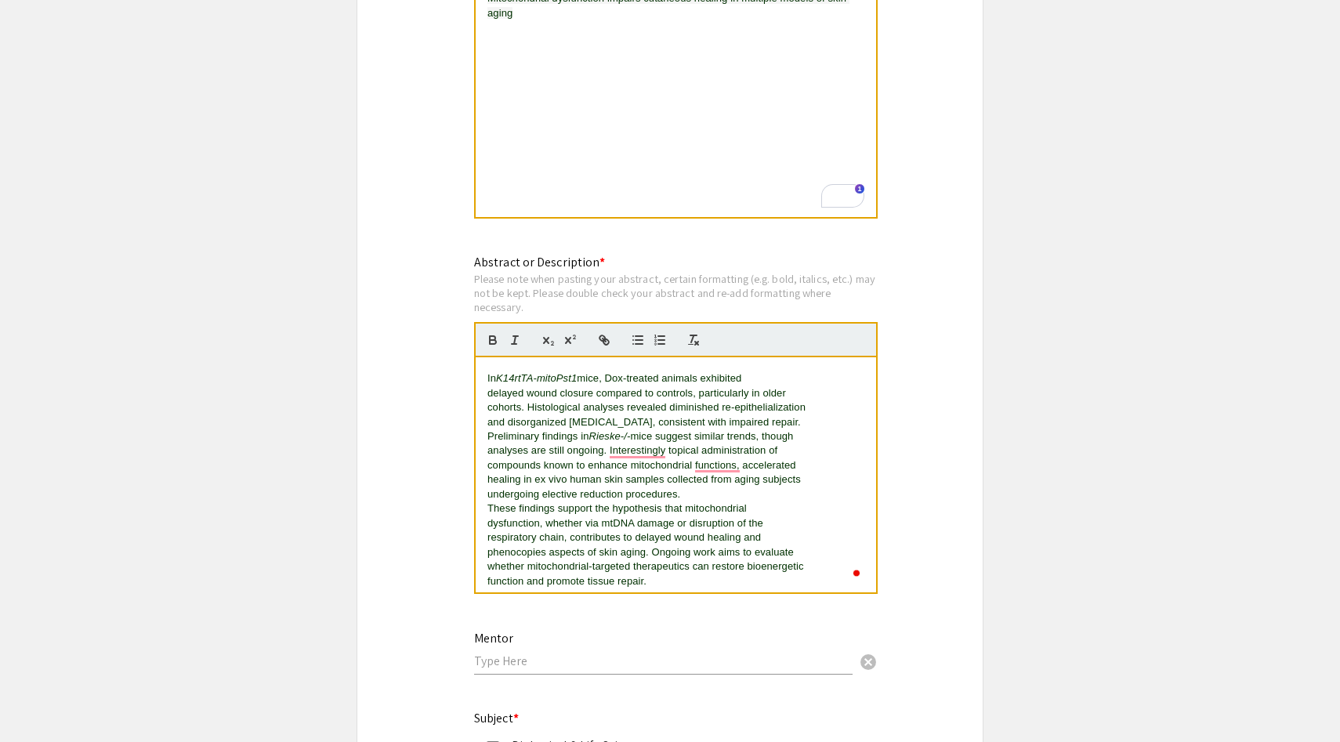
scroll to position [0, 0]
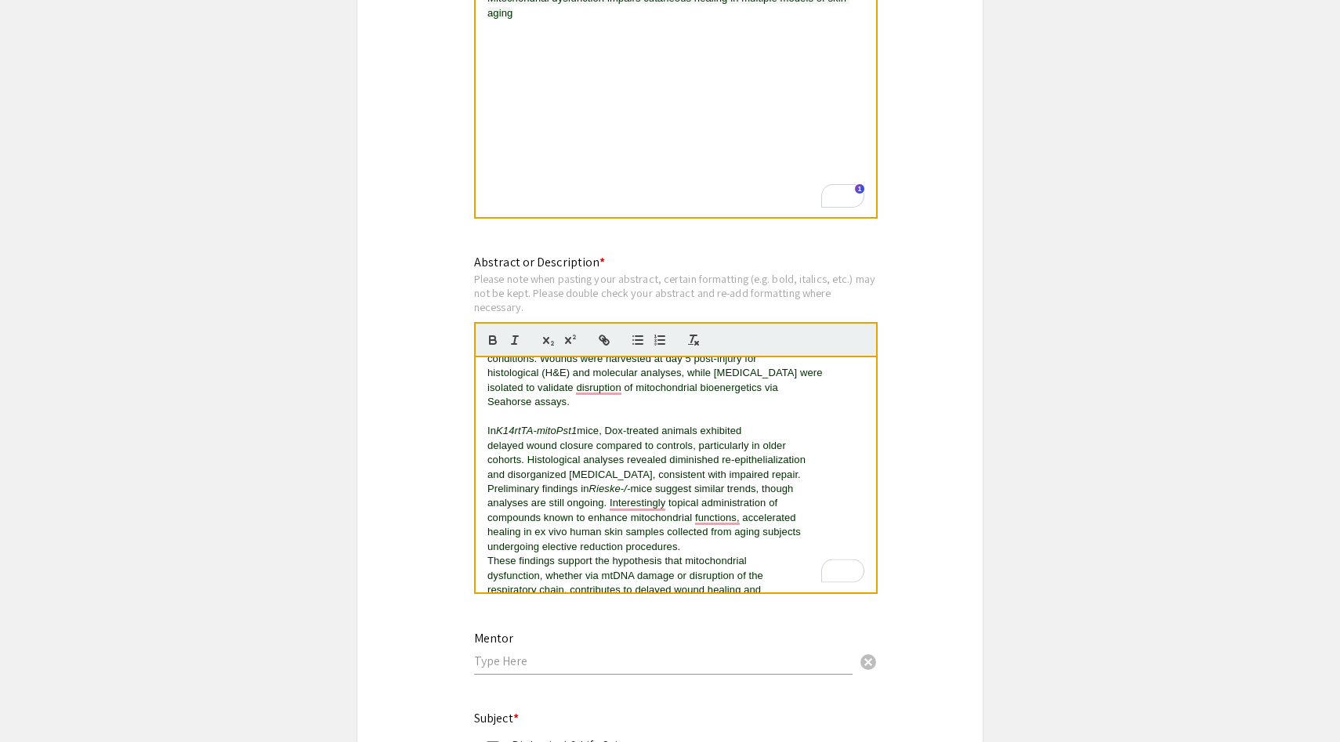
click at [490, 433] on span "In" at bounding box center [491, 431] width 9 height 12
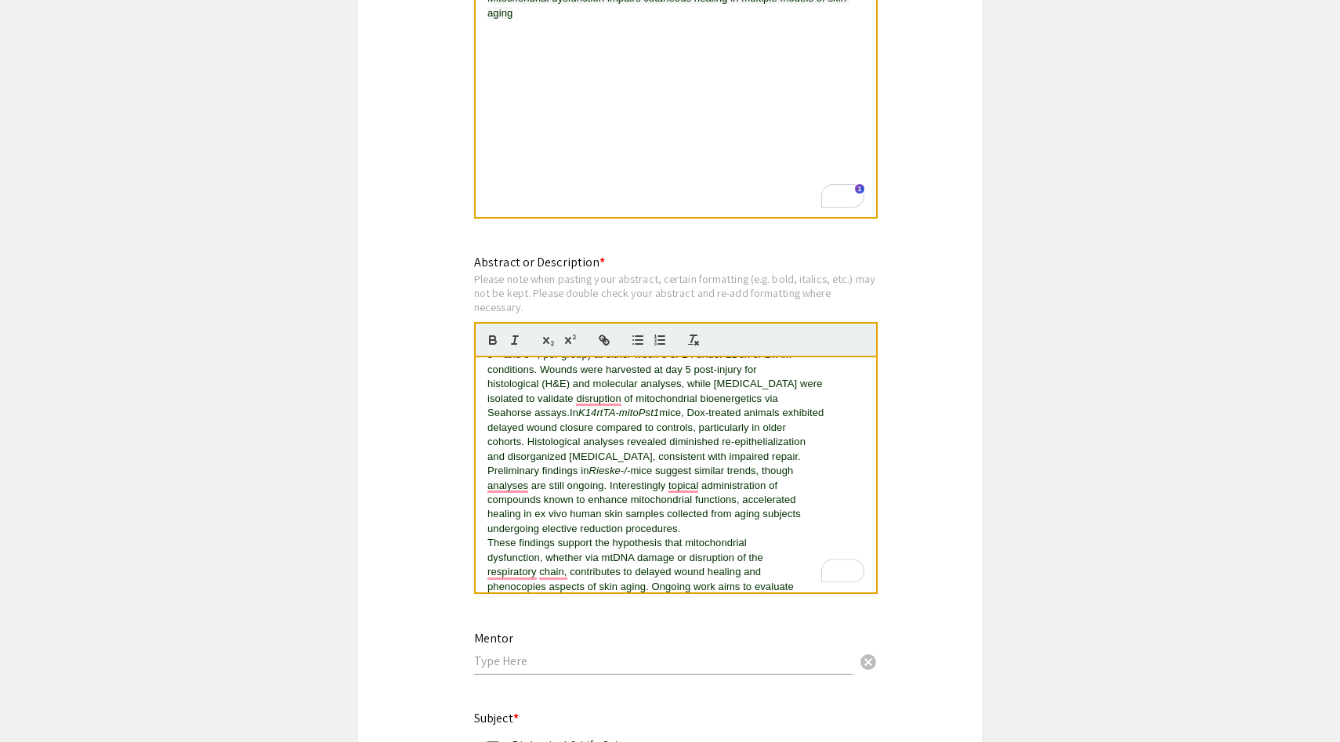
click at [489, 549] on span "These findings support the hypothesis that mitochondrial" at bounding box center [616, 543] width 259 height 12
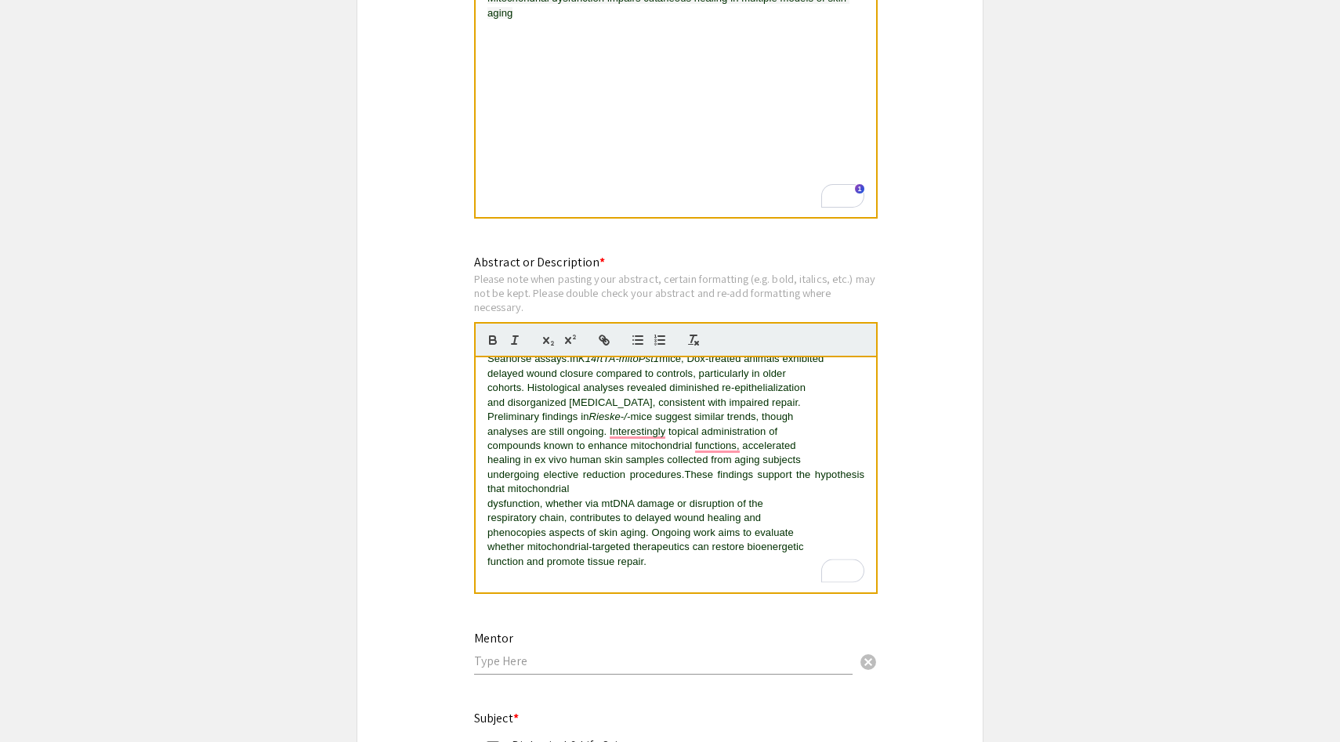
click at [484, 509] on div "Mitochondria are central regulators of cellular energy metabolism, and their dy…" at bounding box center [676, 474] width 400 height 235
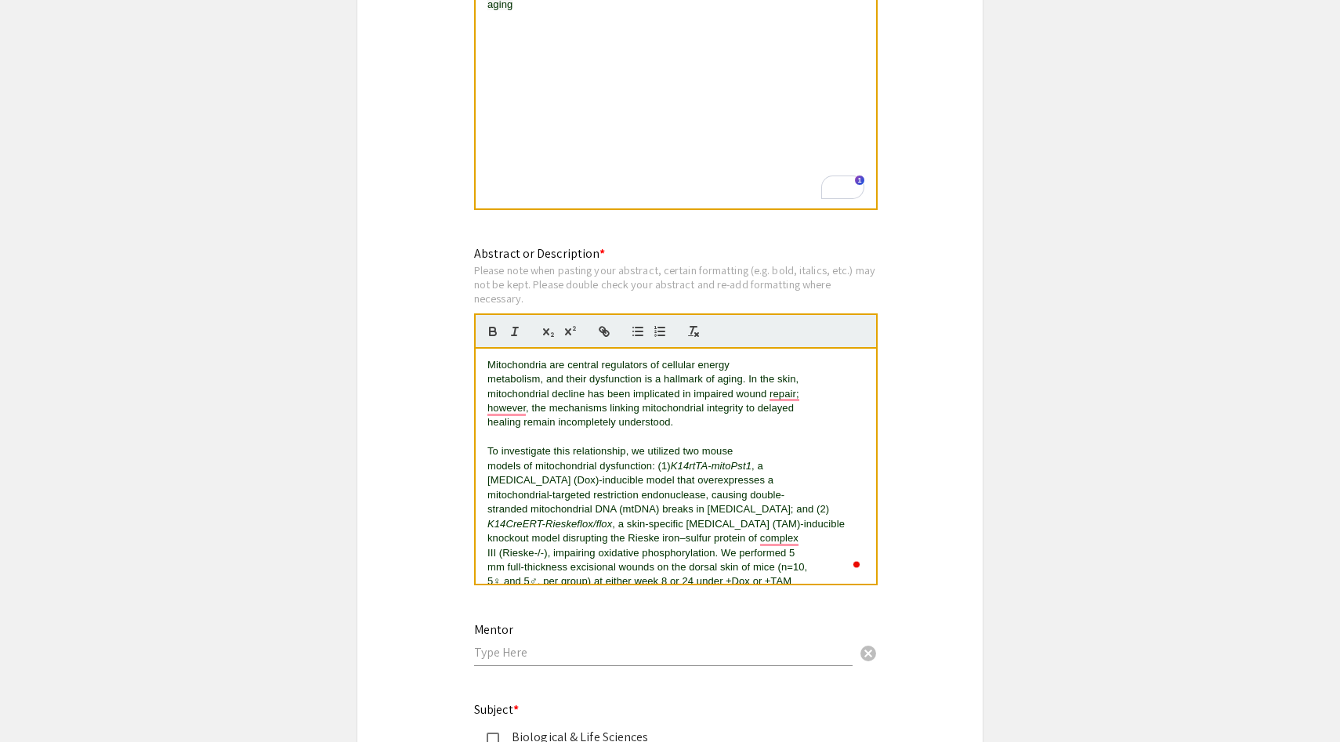
click at [482, 454] on div "Mitochondria are central regulators of cellular energy metabolism, and their dy…" at bounding box center [676, 466] width 400 height 235
click at [483, 462] on div "Mitochondria are central regulators of cellular energy metabolism, and their dy…" at bounding box center [676, 466] width 400 height 235
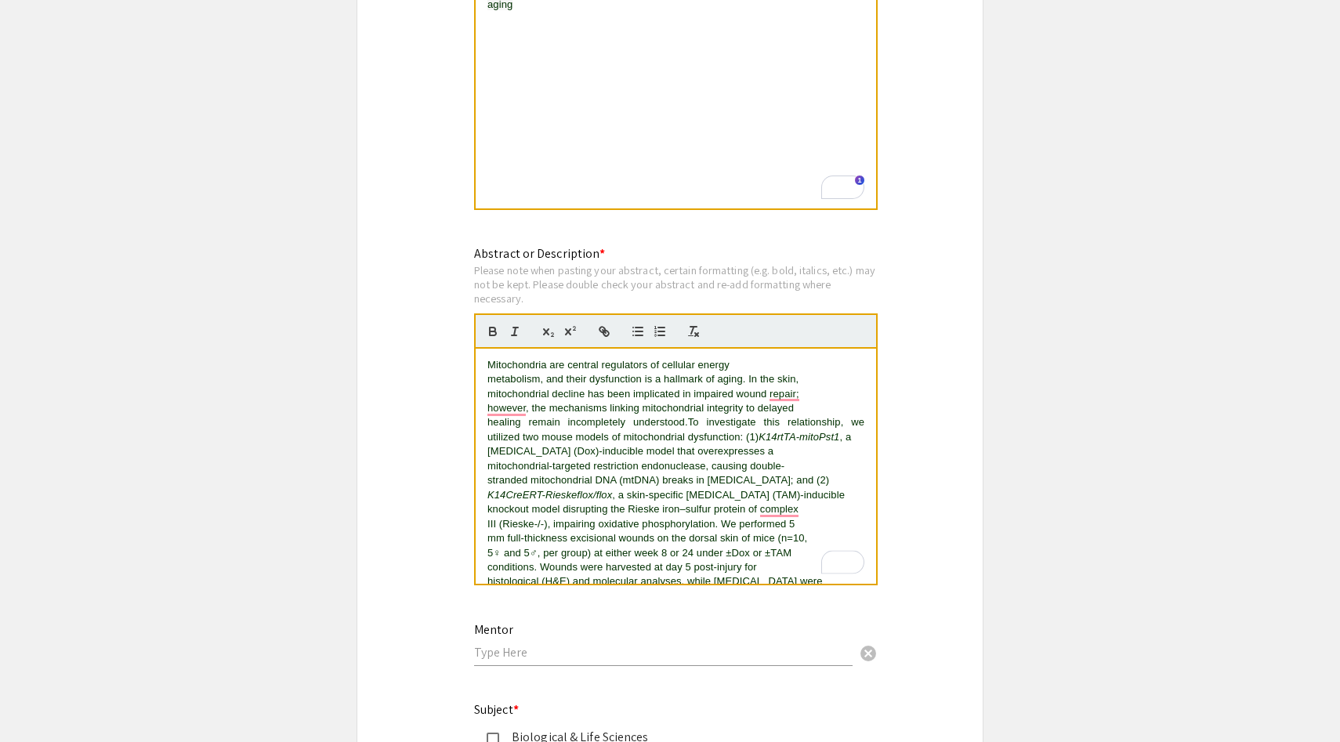
click at [584, 486] on span "stranded mitochondrial DNA (mtDNA) breaks in keratinocytes; and (2)" at bounding box center [658, 480] width 342 height 12
click at [615, 509] on p "knockout model disrupting the Rieske iron–sulfur protein of complex" at bounding box center [675, 512] width 377 height 14
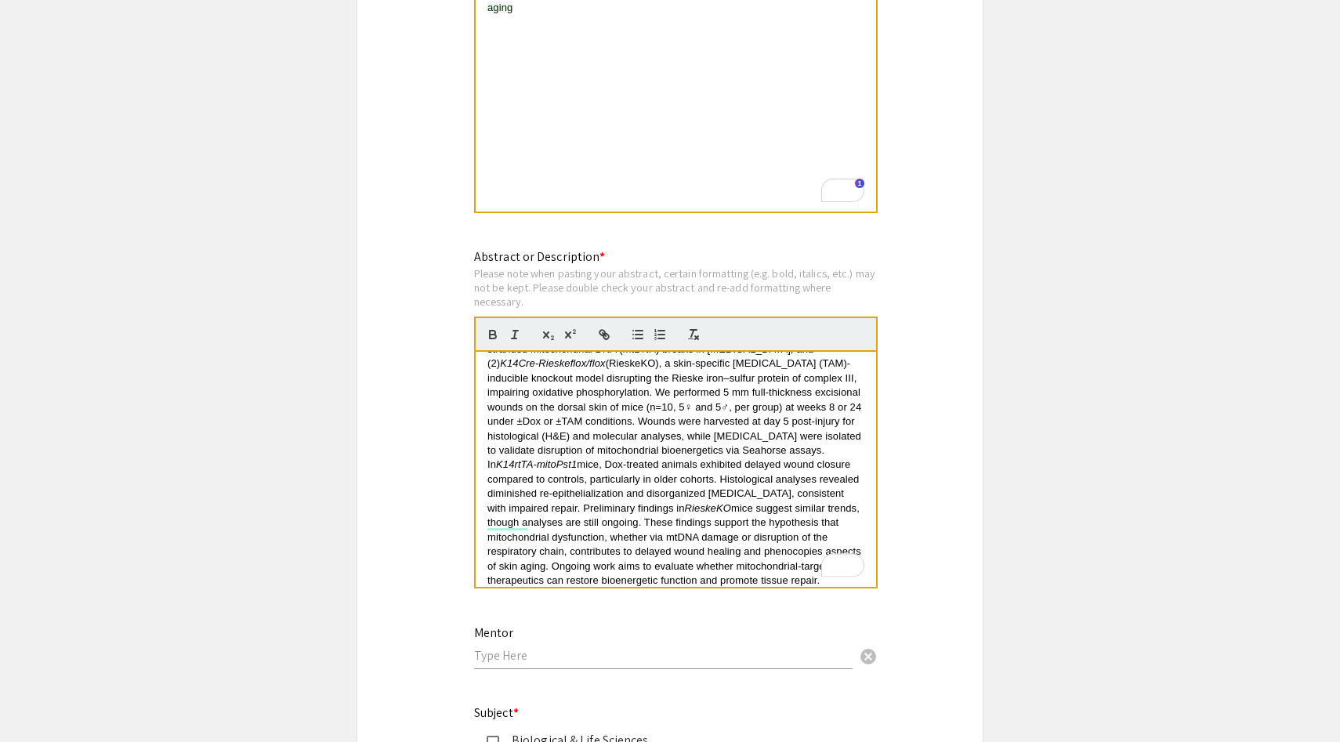
scroll to position [131, 0]
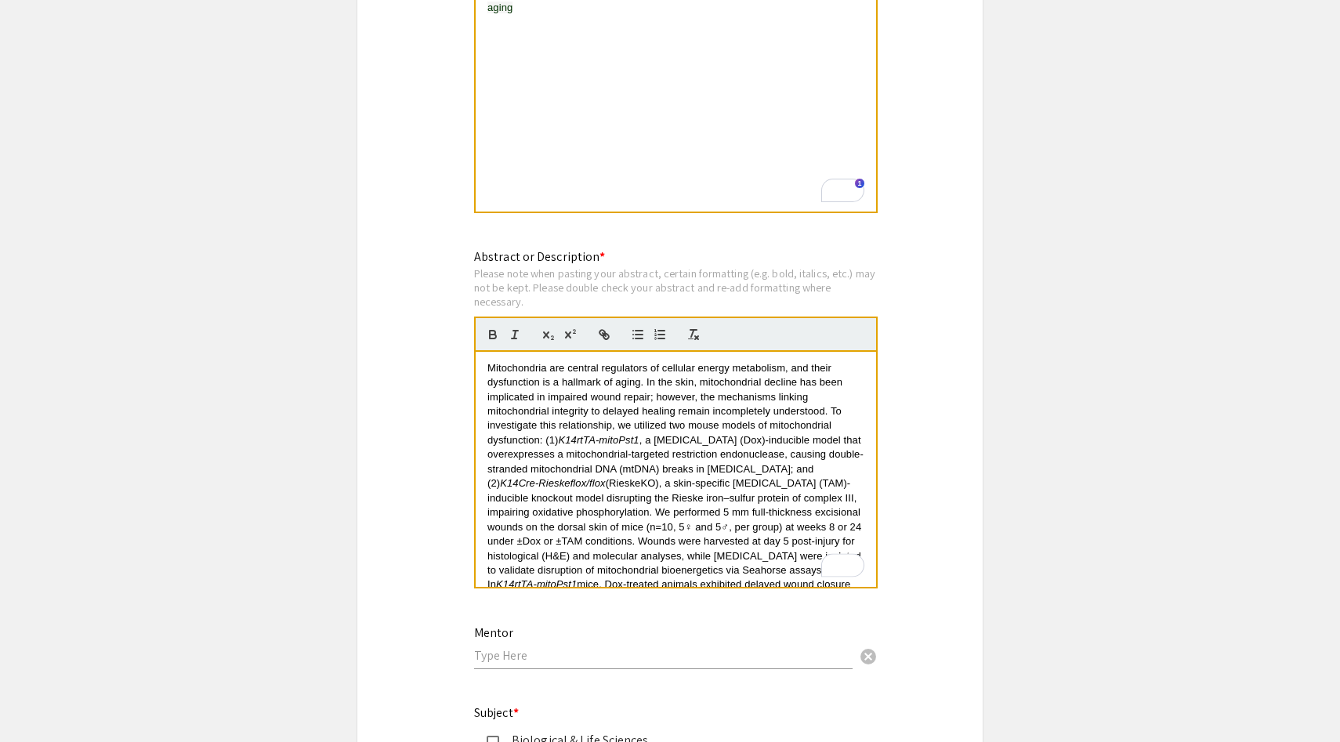
click at [639, 476] on span ", a [MEDICAL_DATA] (Dox)-inducible model that overexpresses a mitochondrial-tar…" at bounding box center [675, 461] width 376 height 55
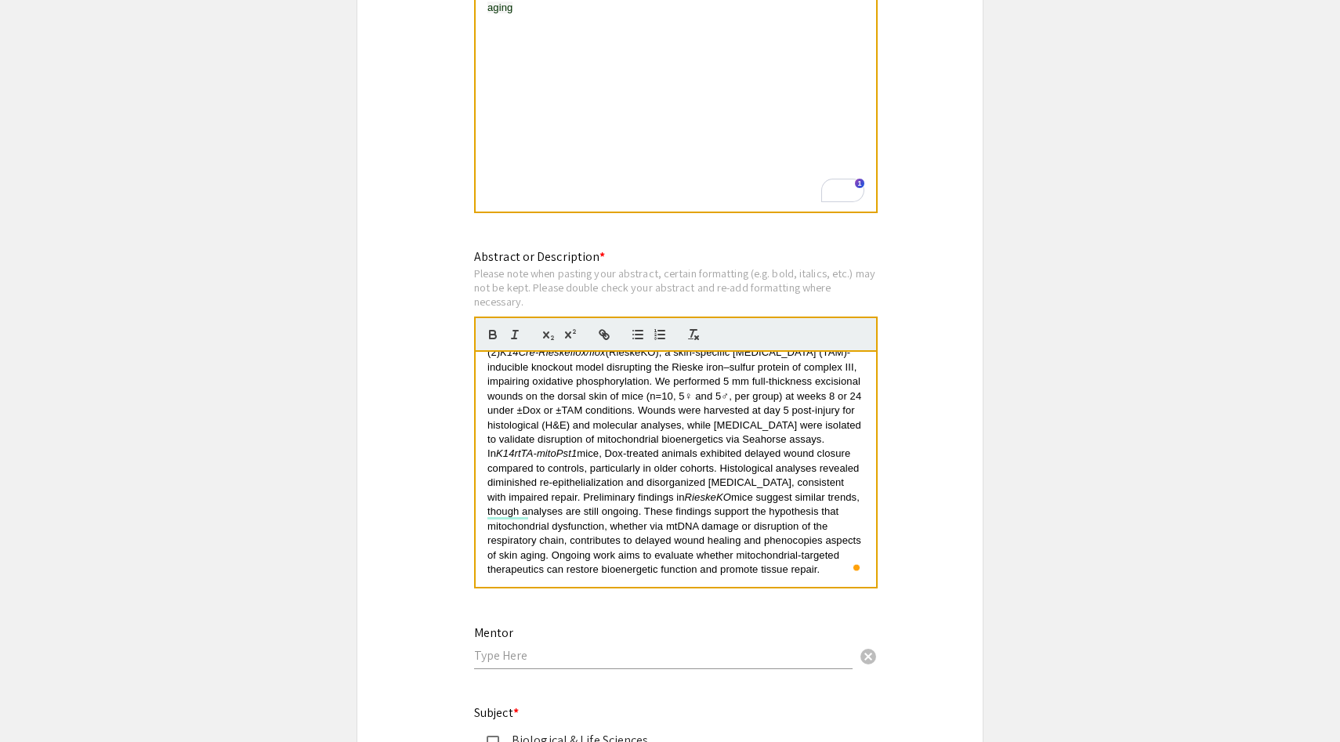
click at [574, 664] on input "text" at bounding box center [663, 655] width 379 height 16
click at [545, 662] on input "Ivan Jozic, PhD" at bounding box center [663, 655] width 379 height 16
type input "[PERSON_NAME], Ph.D."
click at [444, 600] on div "Symposium Presentation Submission 2025 Life Sciences South Florida STEM Undergr…" at bounding box center [670, 133] width 627 height 2828
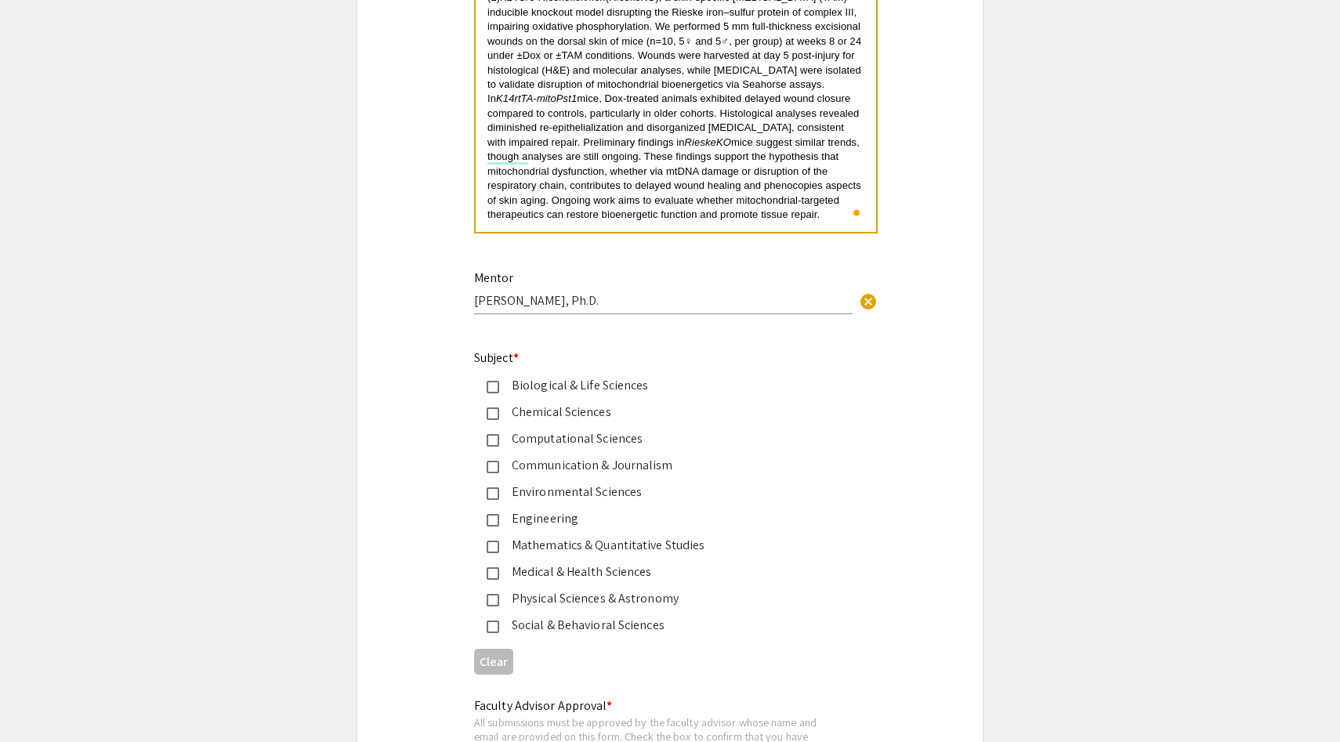
click at [525, 389] on div "Biological & Life Sciences" at bounding box center [663, 385] width 329 height 19
click at [502, 569] on div "Medical & Health Sciences" at bounding box center [663, 572] width 329 height 19
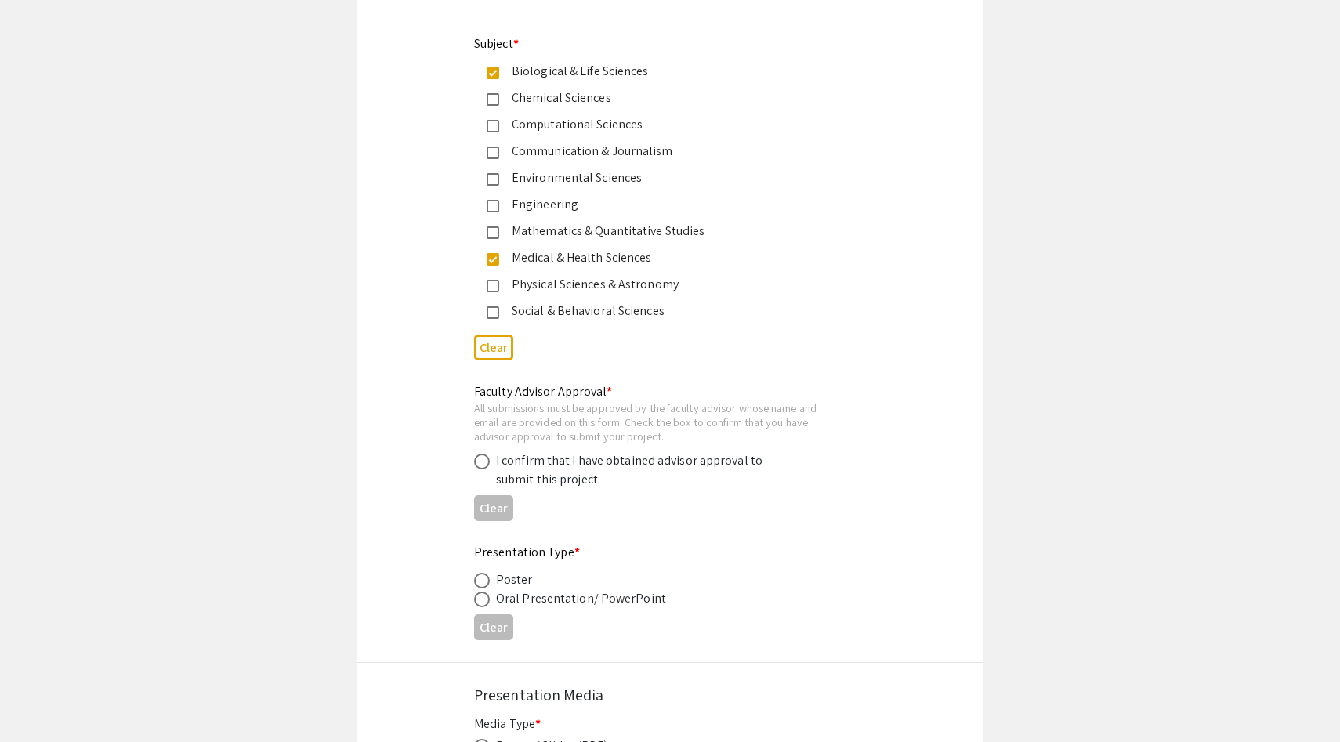
click at [484, 469] on span at bounding box center [482, 462] width 16 height 16
click at [484, 469] on input "radio" at bounding box center [482, 462] width 16 height 16
radio input "true"
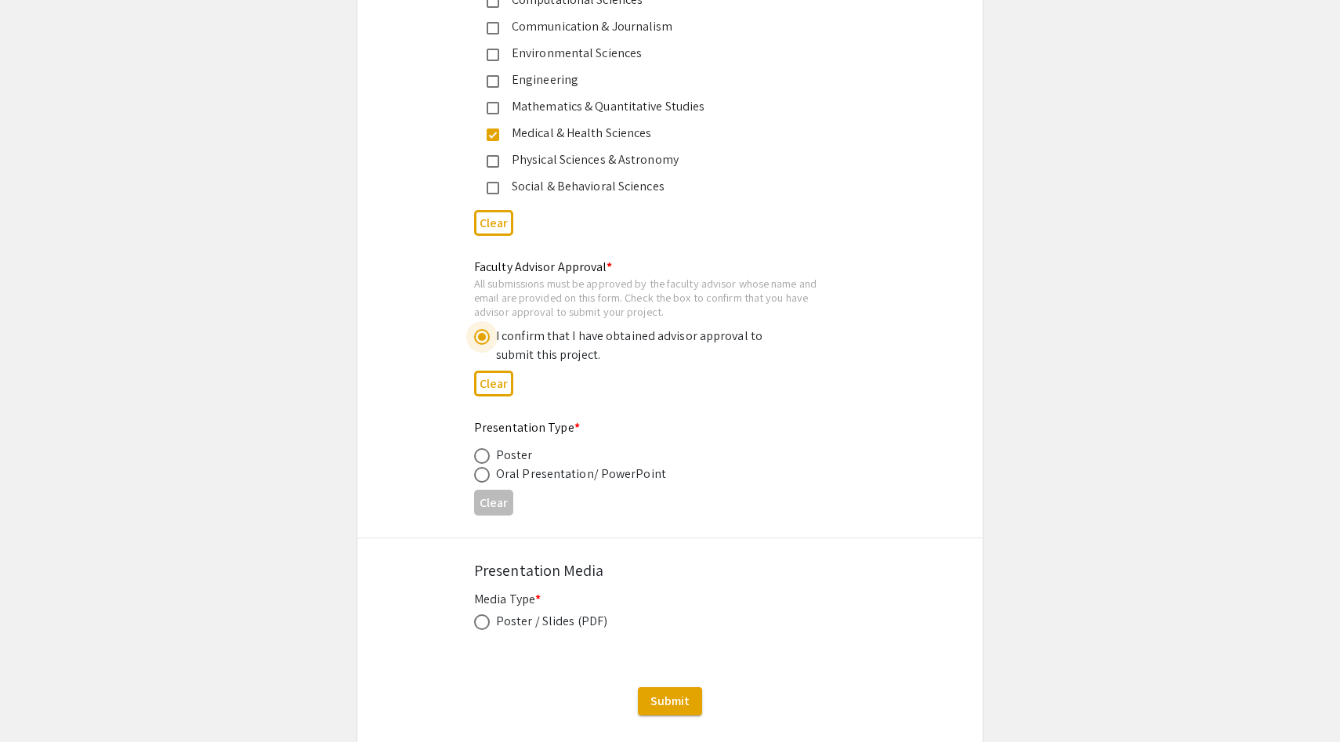
click at [484, 464] on span at bounding box center [482, 456] width 16 height 16
click at [484, 464] on input "radio" at bounding box center [482, 456] width 16 height 16
radio input "true"
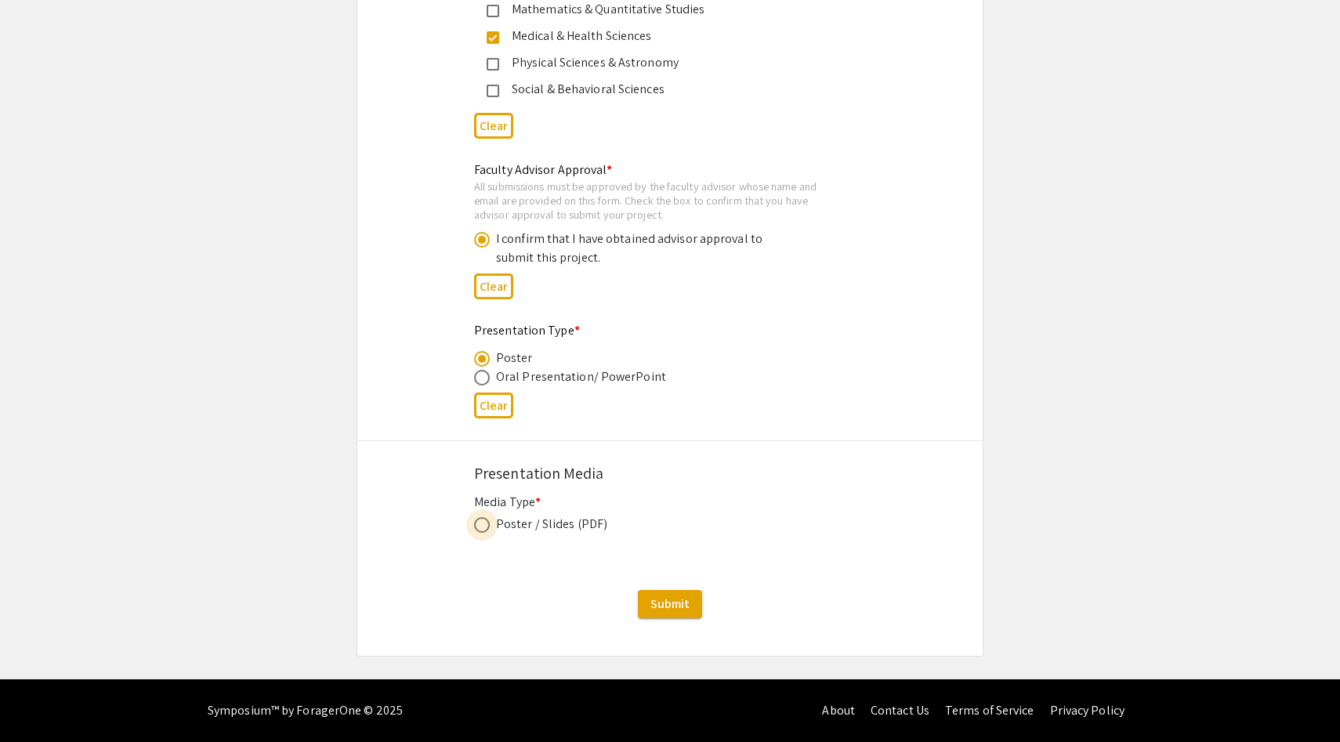
click at [484, 523] on span at bounding box center [482, 525] width 16 height 16
click at [484, 523] on input "radio" at bounding box center [482, 525] width 16 height 16
radio input "true"
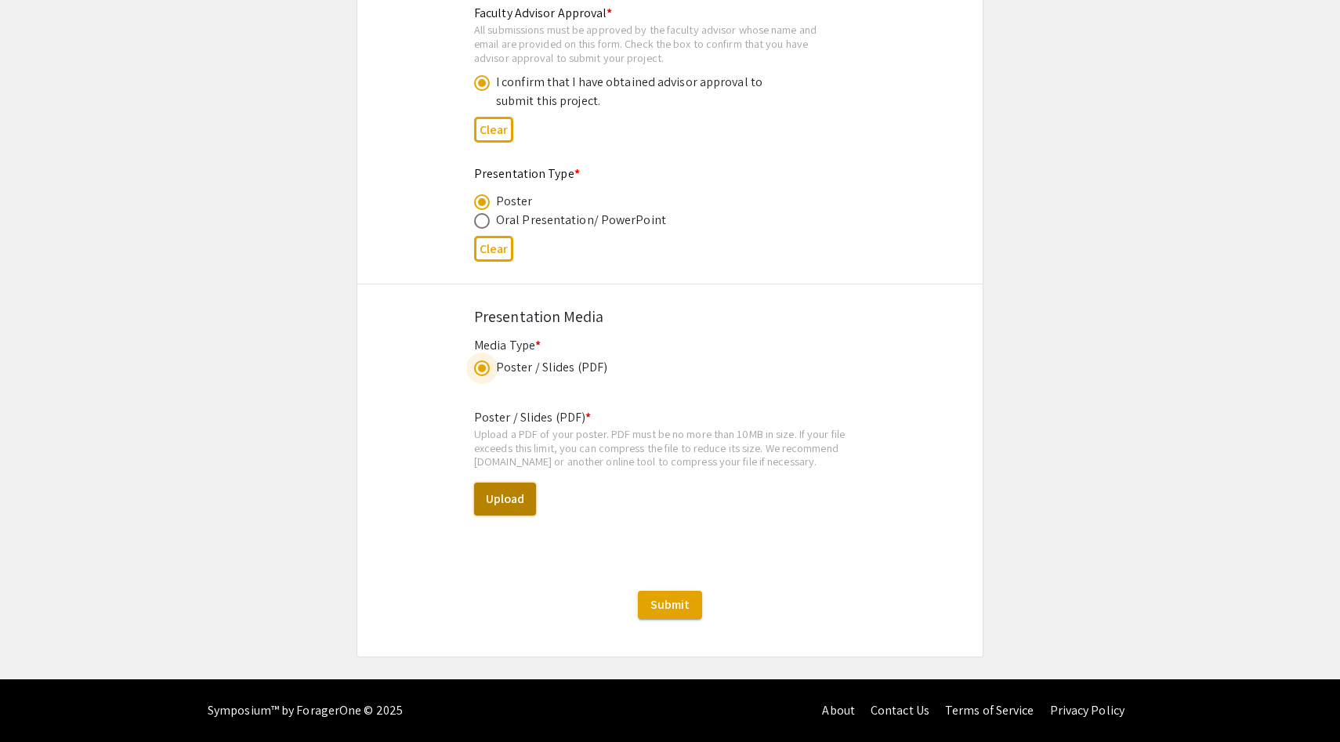
click at [501, 490] on button "Upload" at bounding box center [505, 499] width 62 height 33
click at [499, 497] on button "Upload" at bounding box center [505, 499] width 62 height 33
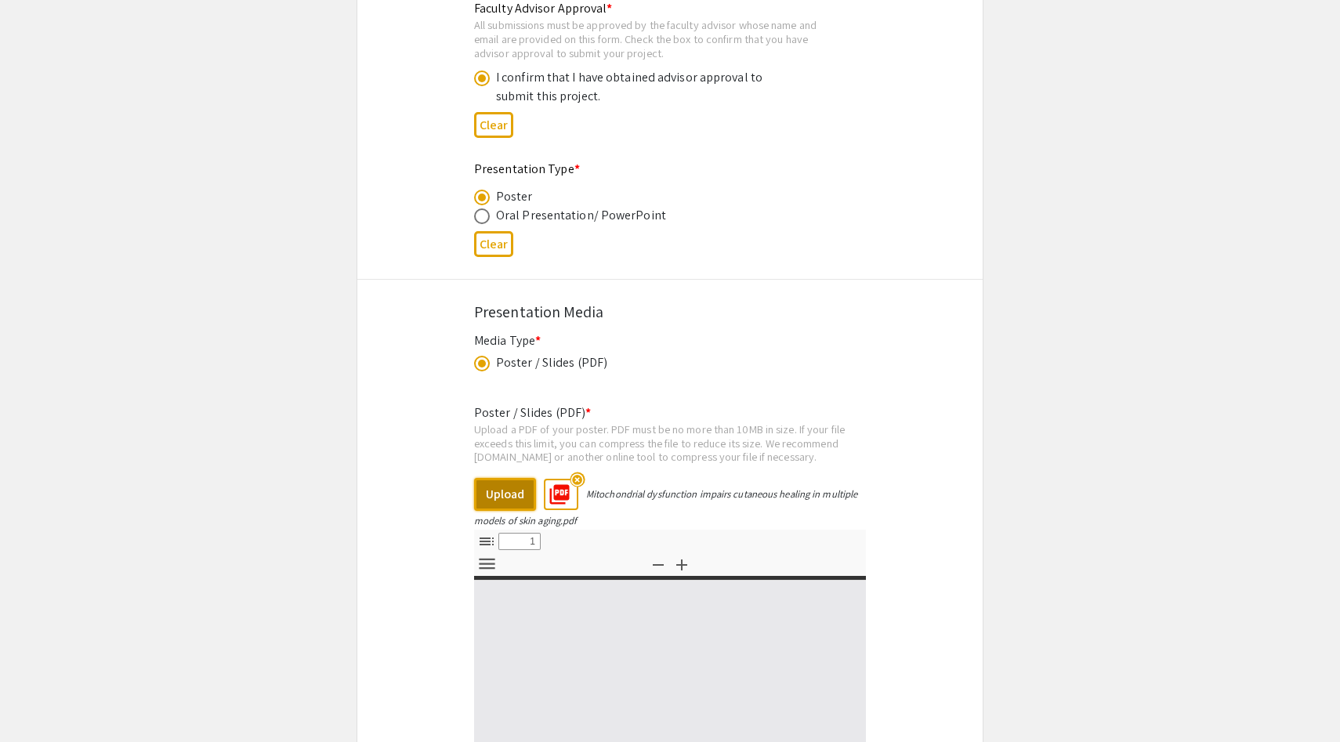
select select "custom"
type input "0"
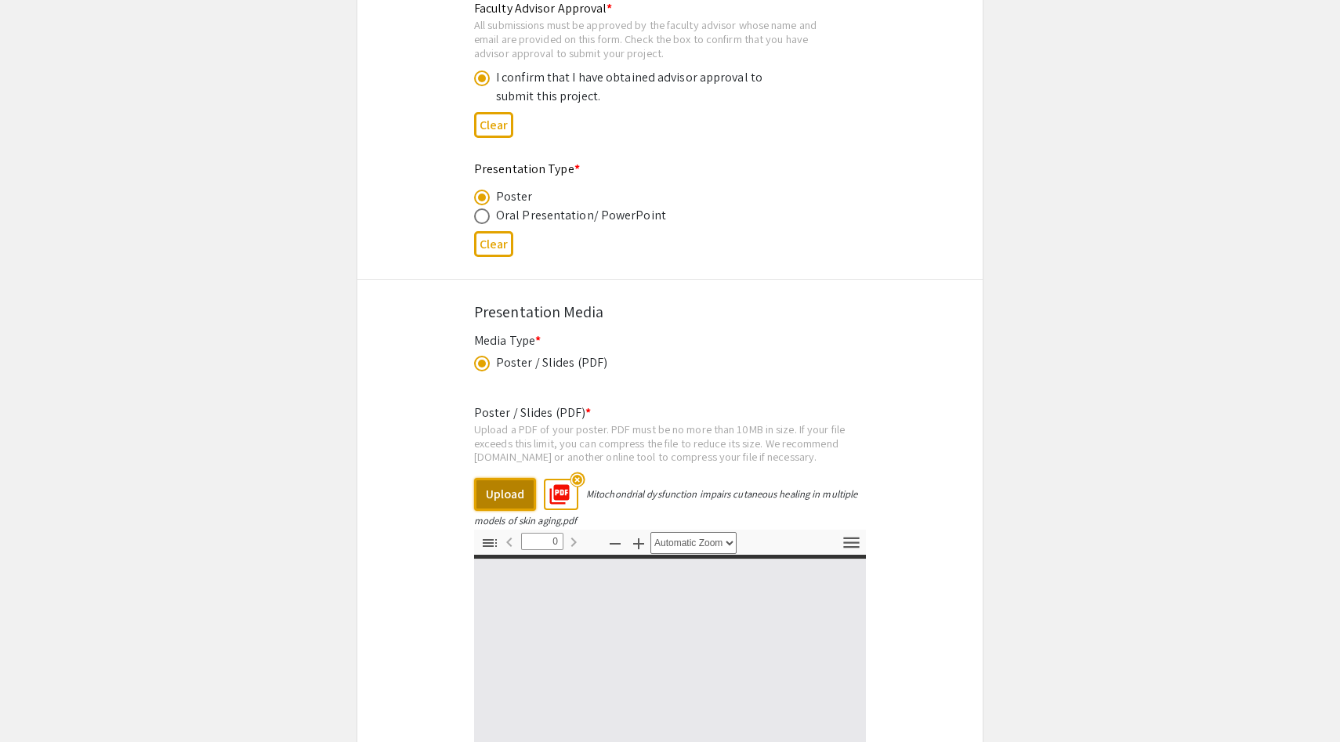
select select "custom"
type input "1"
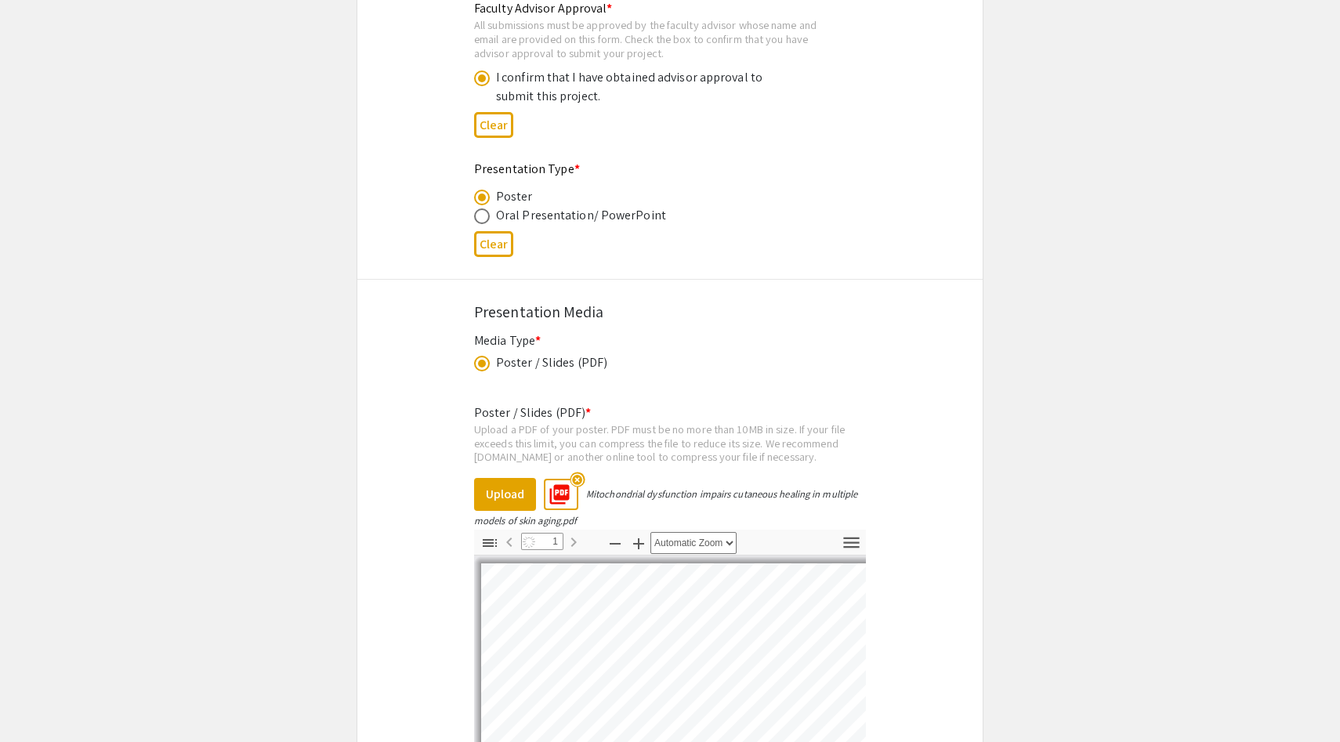
select select "auto"
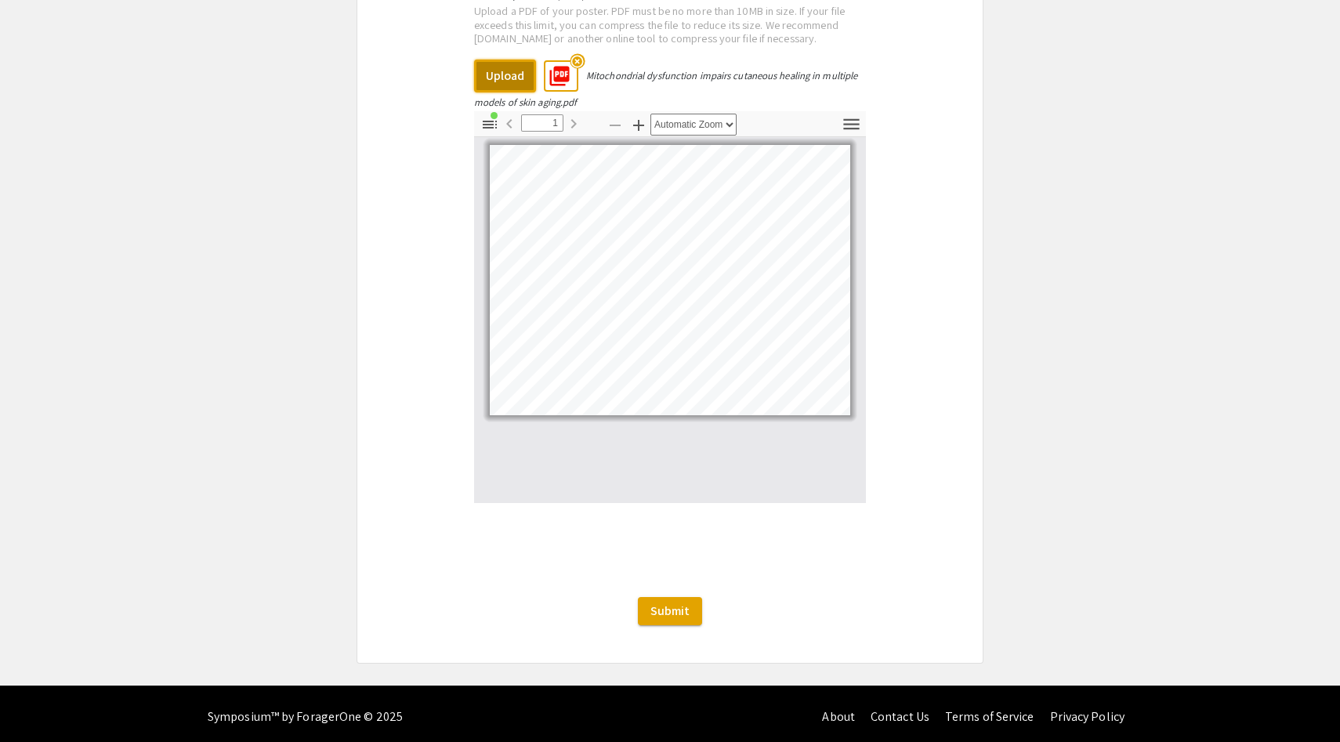
scroll to position [2855, 0]
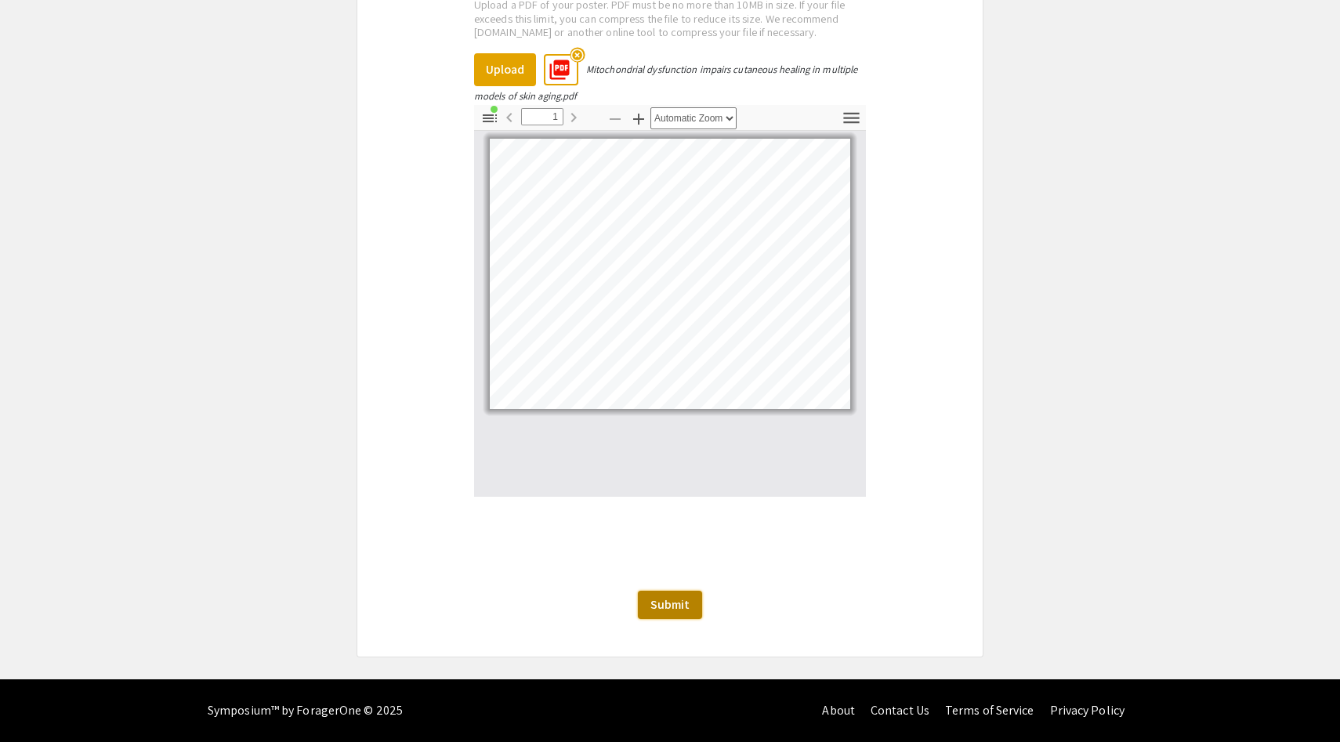
click at [670, 607] on span "Submit" at bounding box center [669, 604] width 39 height 16
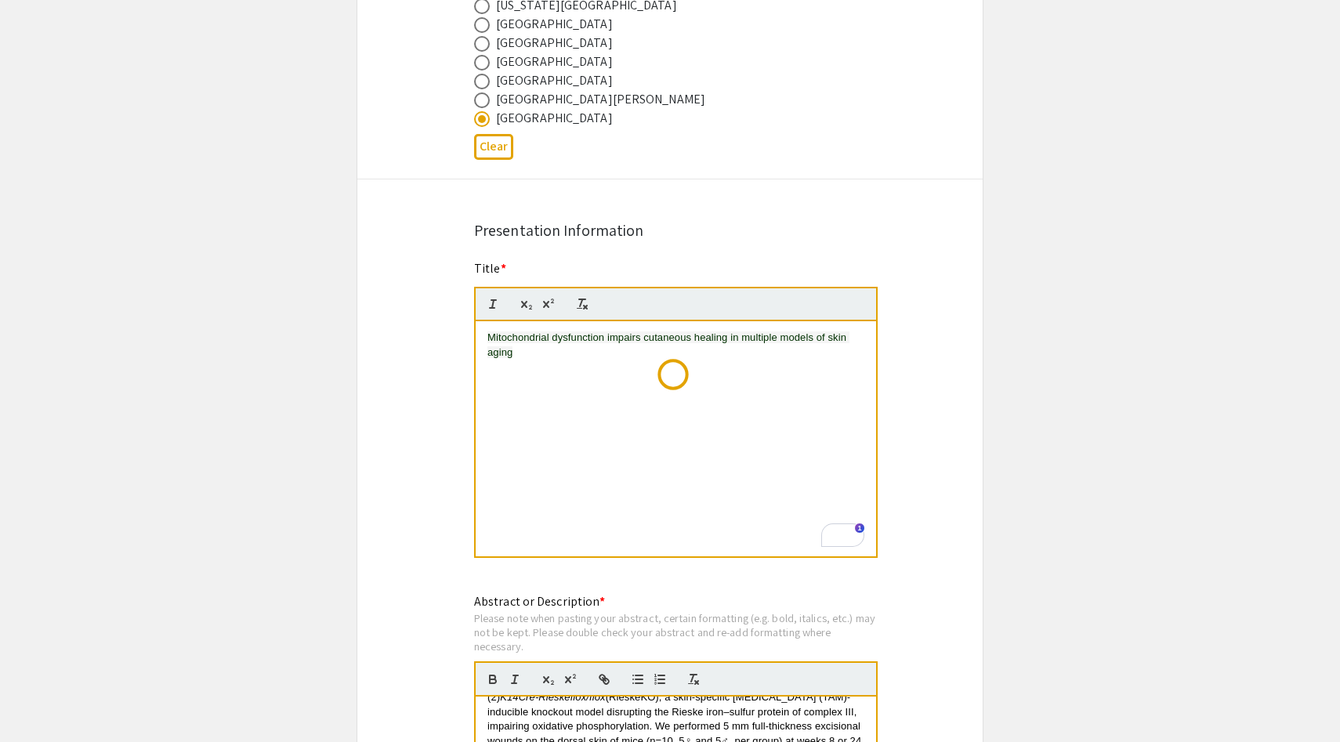
scroll to position [0, 0]
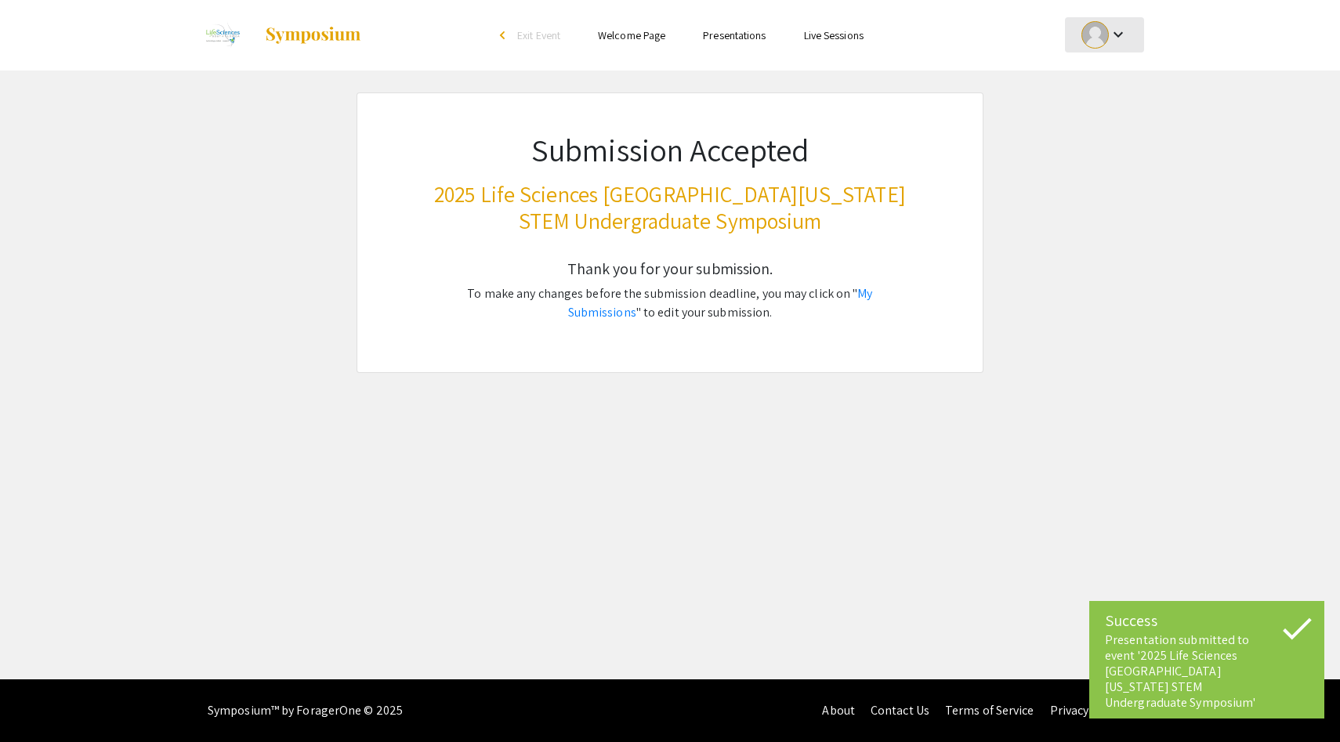
click at [1118, 22] on div "keyboard_arrow_down" at bounding box center [1105, 34] width 54 height 35
click at [1096, 82] on button "My Account" at bounding box center [1113, 78] width 96 height 38
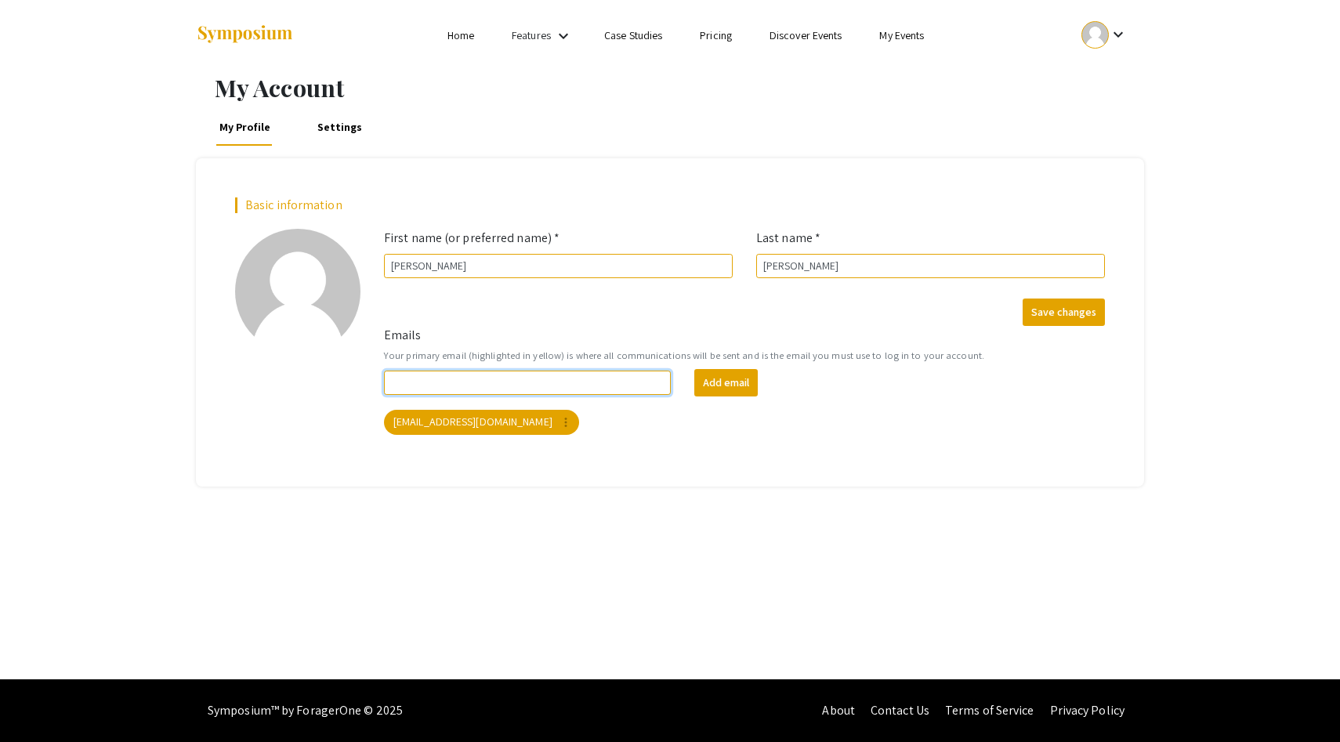
click at [538, 384] on input "Emails" at bounding box center [527, 383] width 287 height 24
click at [473, 428] on mat-chip "rel1999@miami.edu more_vert" at bounding box center [481, 422] width 195 height 25
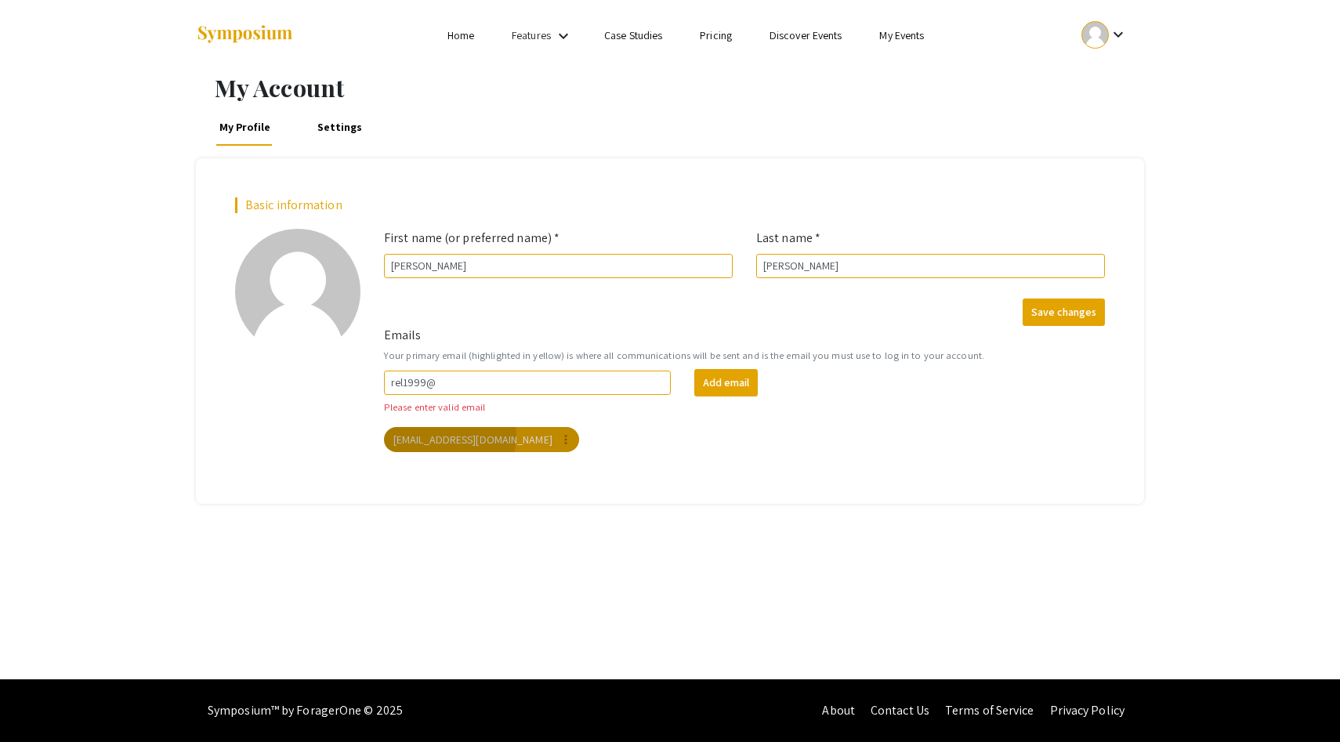
click at [449, 436] on mat-chip "rel1999@miami.edu more_vert" at bounding box center [481, 439] width 195 height 25
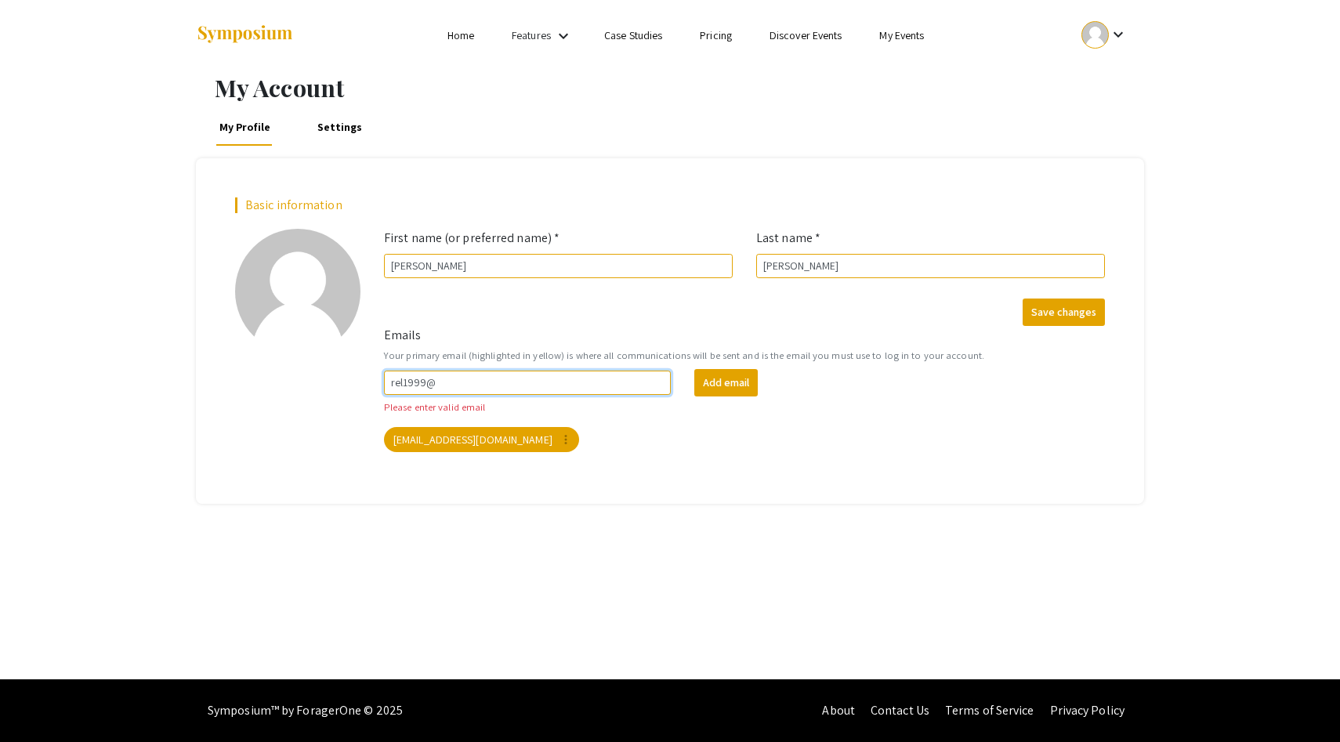
click at [464, 393] on input "rel1999@" at bounding box center [527, 383] width 287 height 24
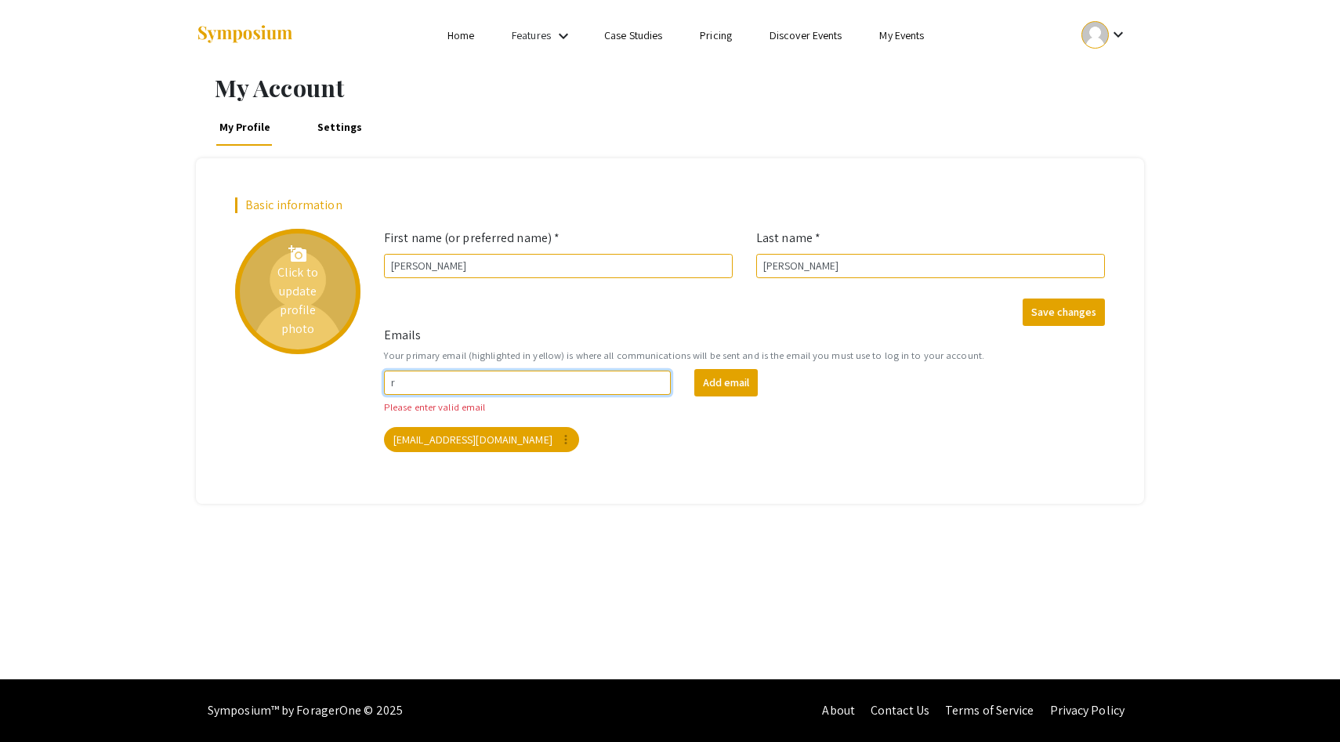
type input "r"
click at [342, 303] on div "add_a_photo Click to update profile photo" at bounding box center [297, 291] width 125 height 125
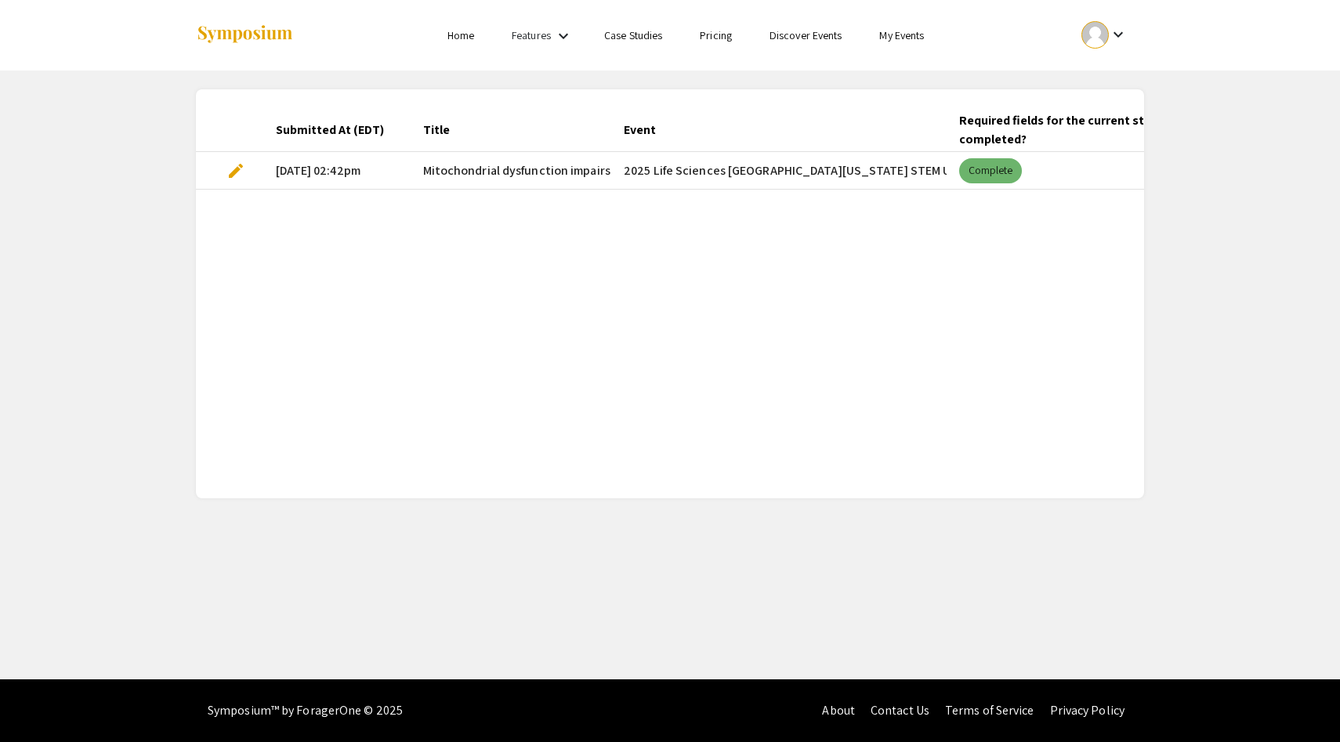
click at [986, 162] on mat-chip "Complete" at bounding box center [990, 170] width 63 height 25
click at [320, 174] on mat-cell "[DATE] 02:42pm" at bounding box center [336, 171] width 147 height 38
click at [240, 165] on span "edit" at bounding box center [235, 170] width 19 height 19
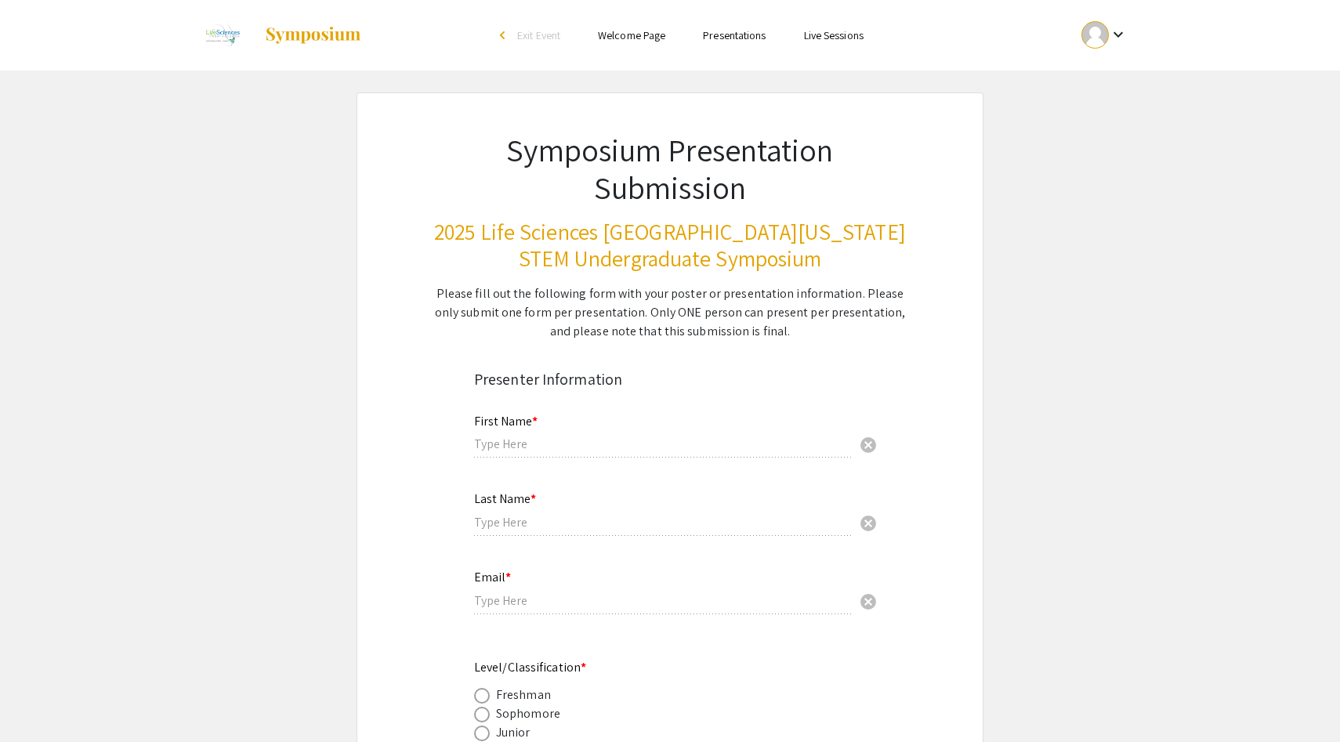
type input "[PERSON_NAME]"
type input "[EMAIL_ADDRESS][DOMAIN_NAME]"
radio input "true"
type input "Health Sciences"
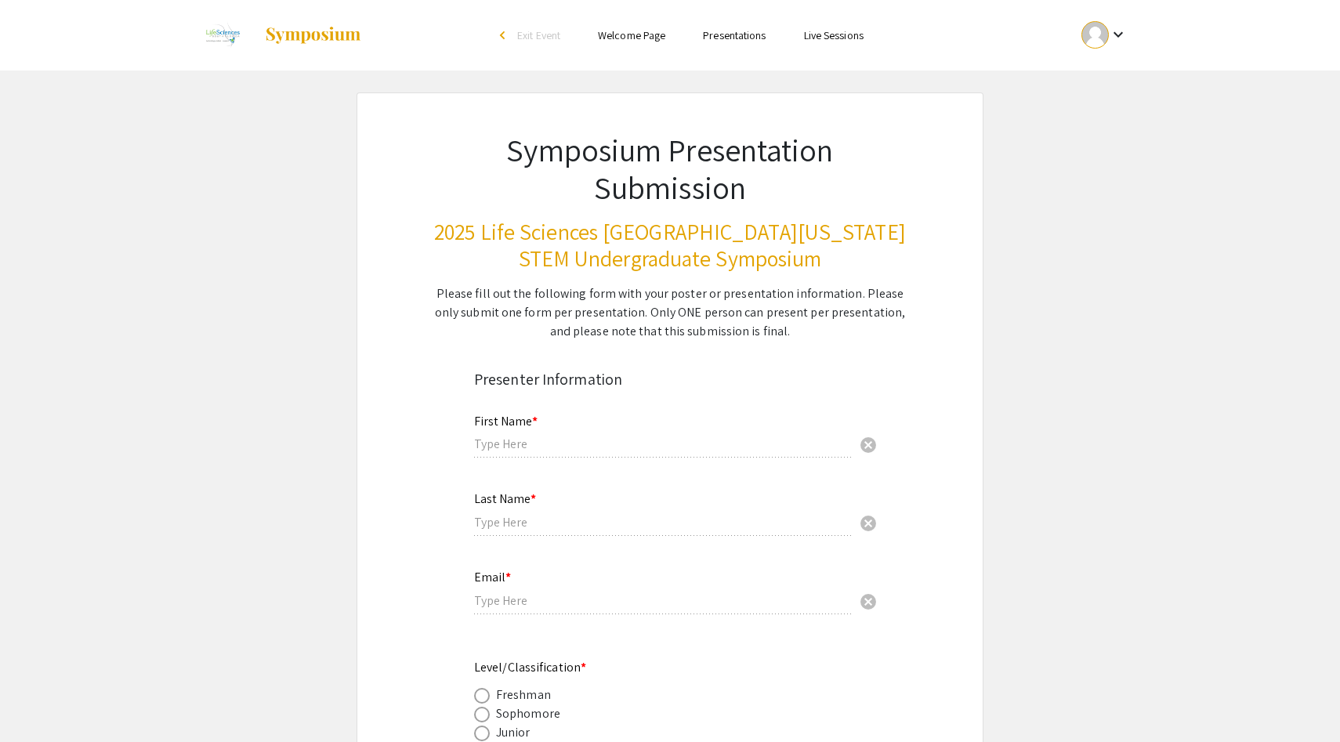
radio input "true"
type input "[PERSON_NAME], Ph.D."
radio input "true"
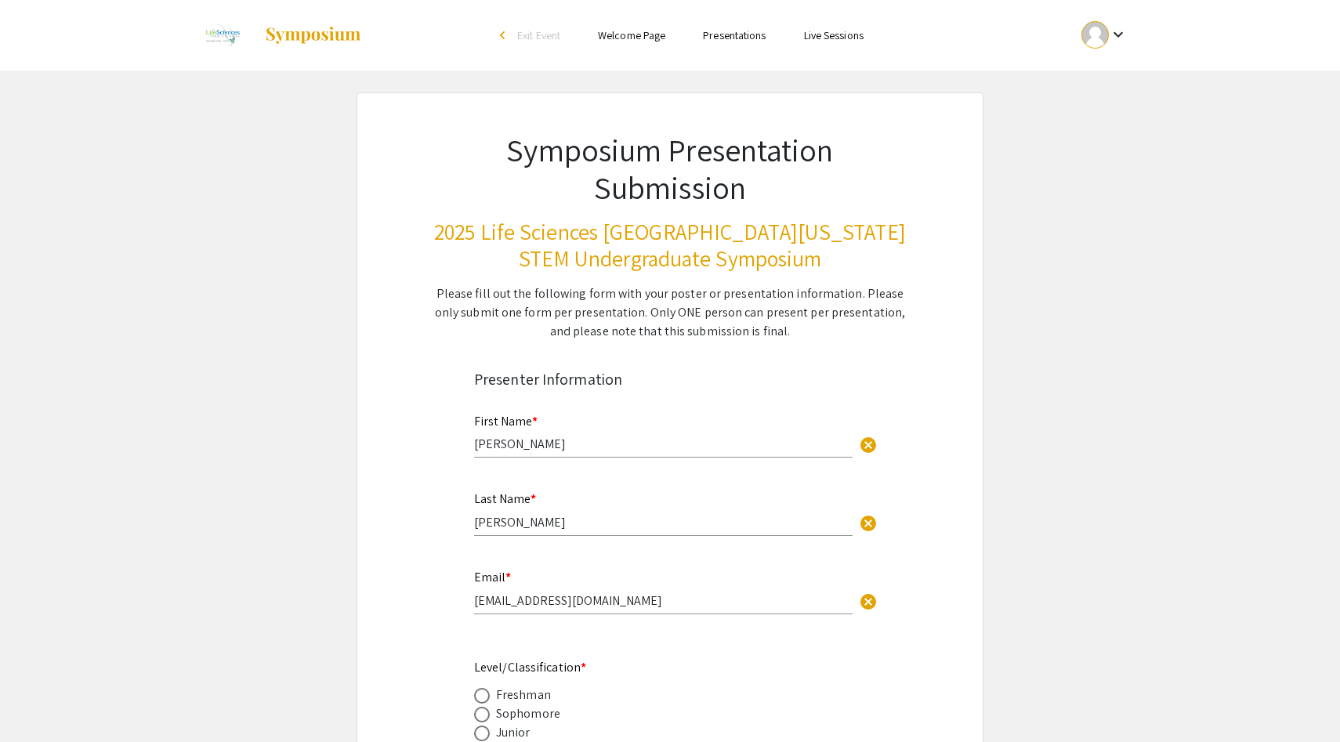
select select "custom"
type input "0"
select select "custom"
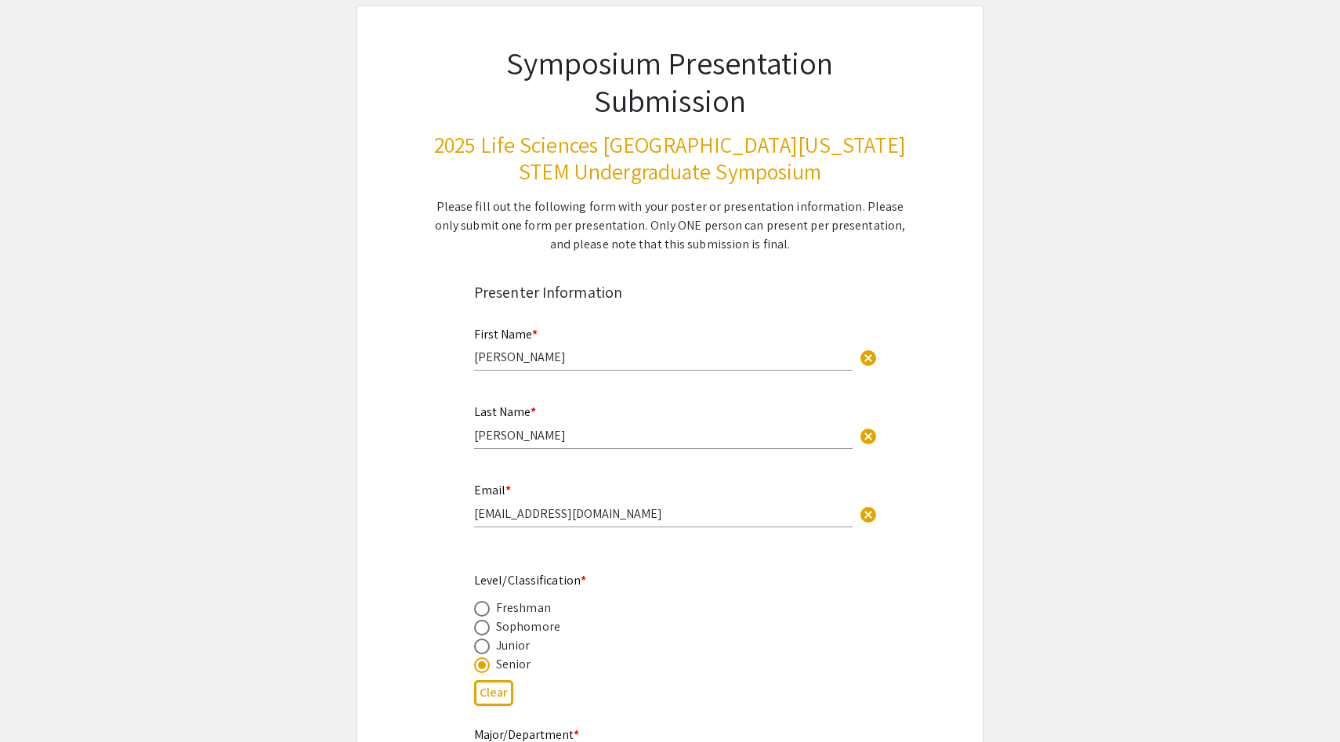
type input "1"
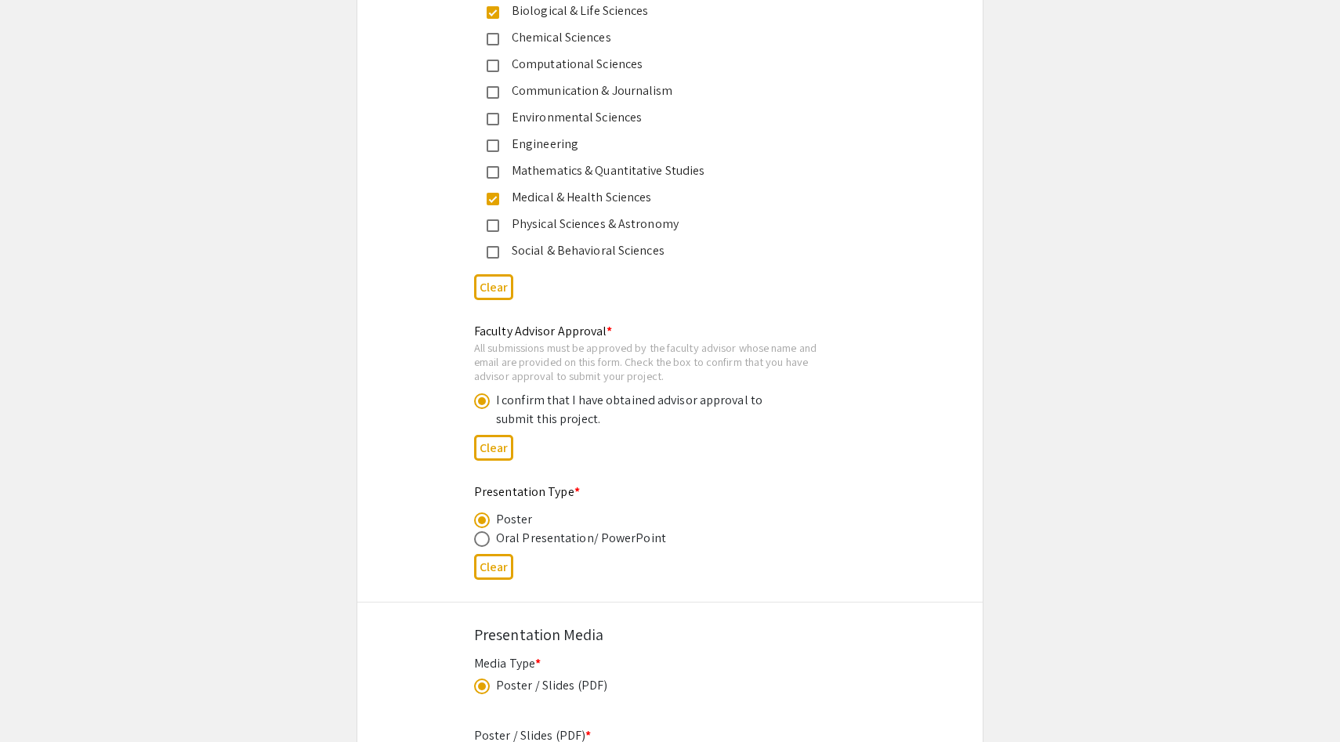
scroll to position [2836, 0]
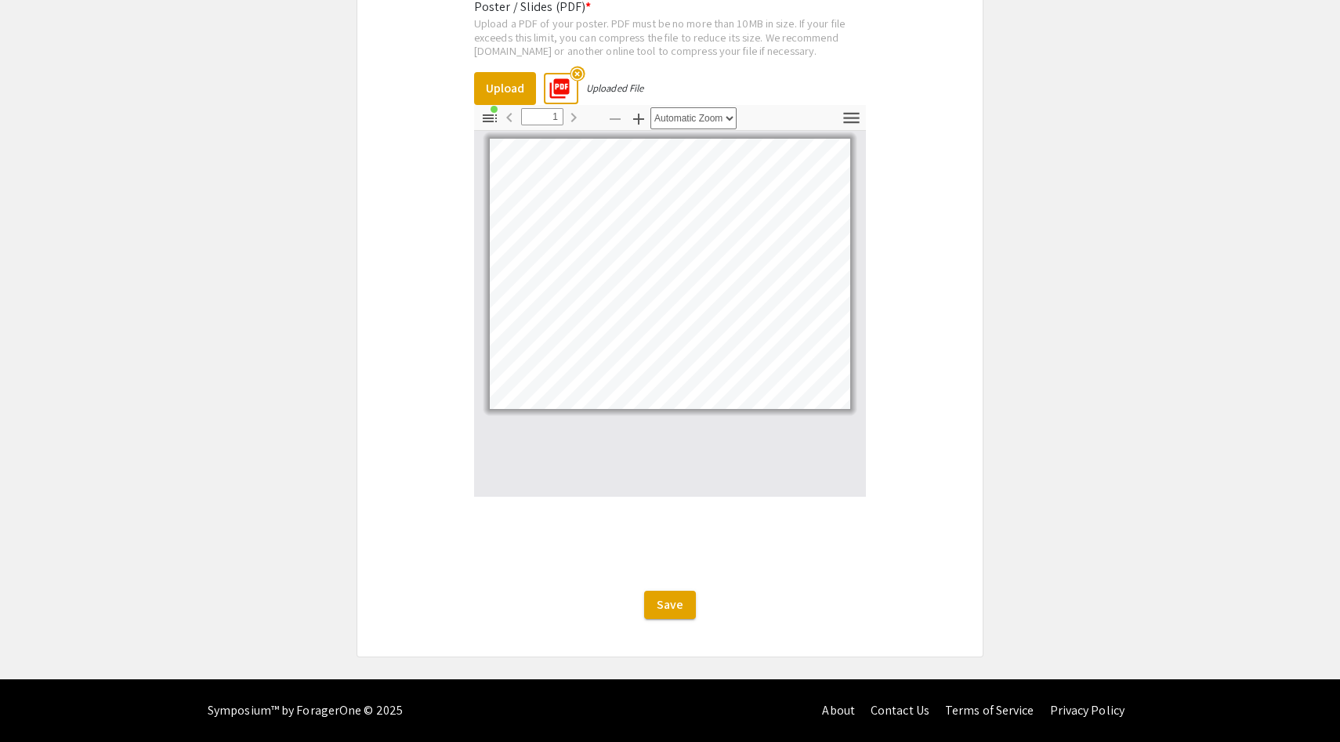
select select "custom"
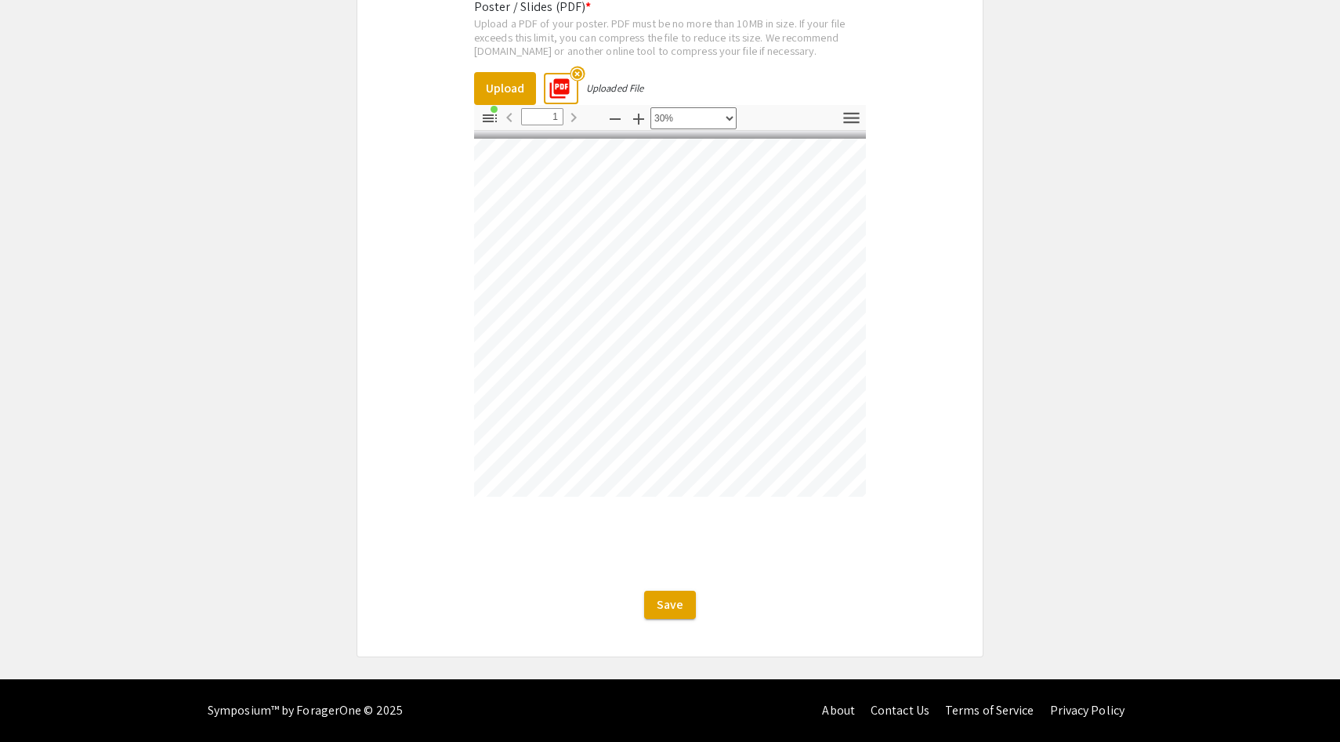
scroll to position [0, 45]
